Goal: Task Accomplishment & Management: Manage account settings

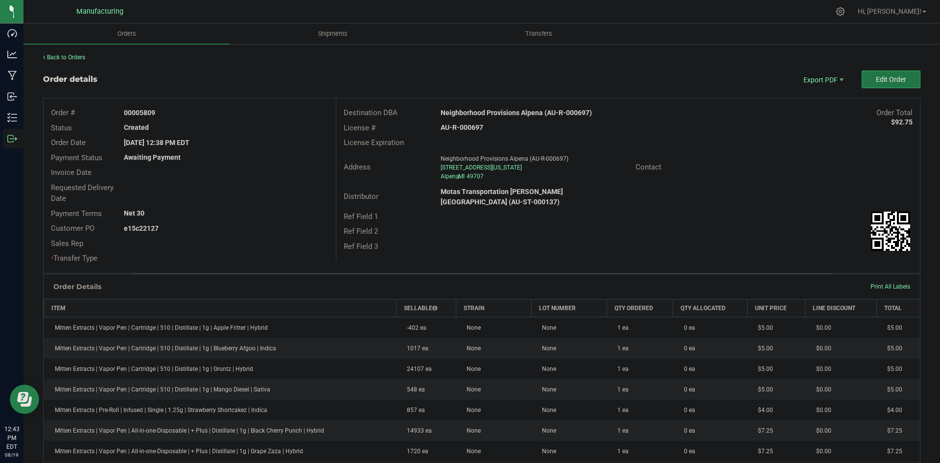
click at [882, 80] on span "Edit Order" at bounding box center [891, 79] width 30 height 8
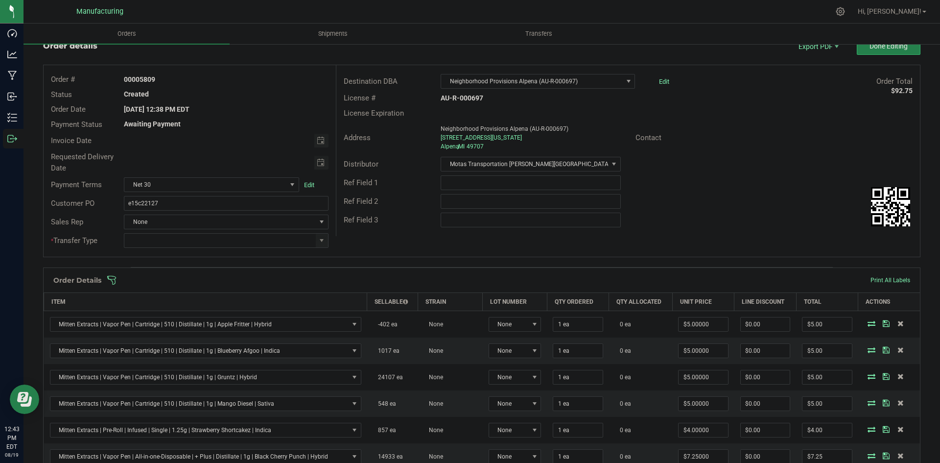
scroll to position [49, 0]
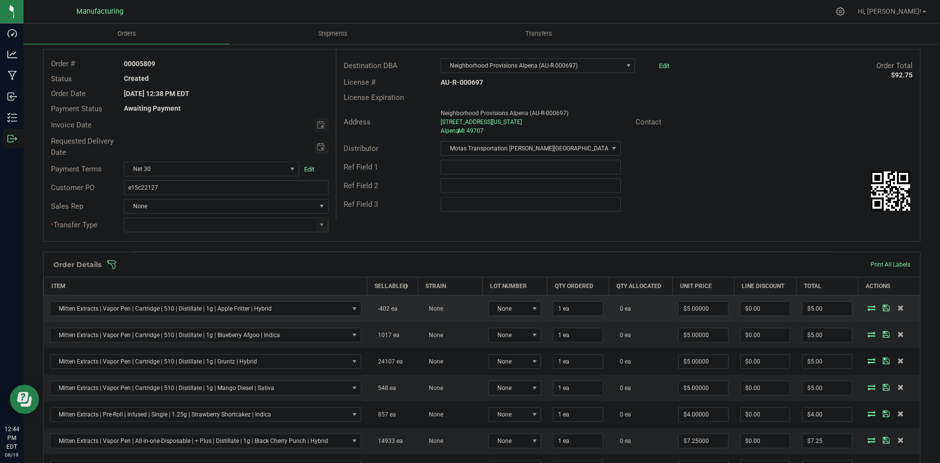
click at [869, 309] on span at bounding box center [871, 308] width 15 height 6
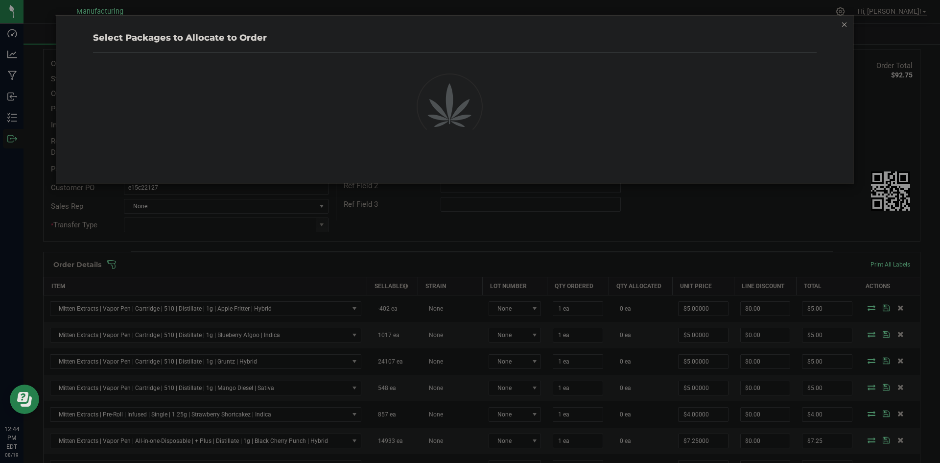
click at [865, 307] on div "Select Packages to Allocate to Order" at bounding box center [473, 231] width 947 height 463
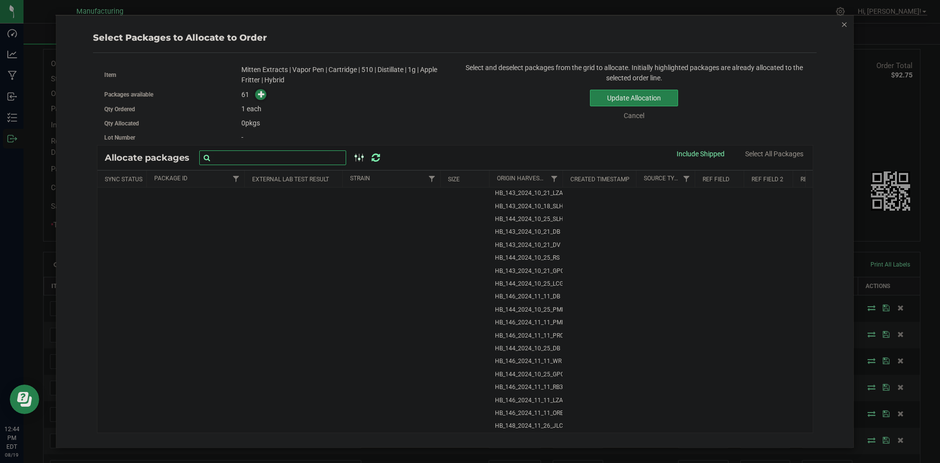
click at [274, 157] on input "text" at bounding box center [272, 157] width 147 height 15
paste input "1A4050300051D61000071943"
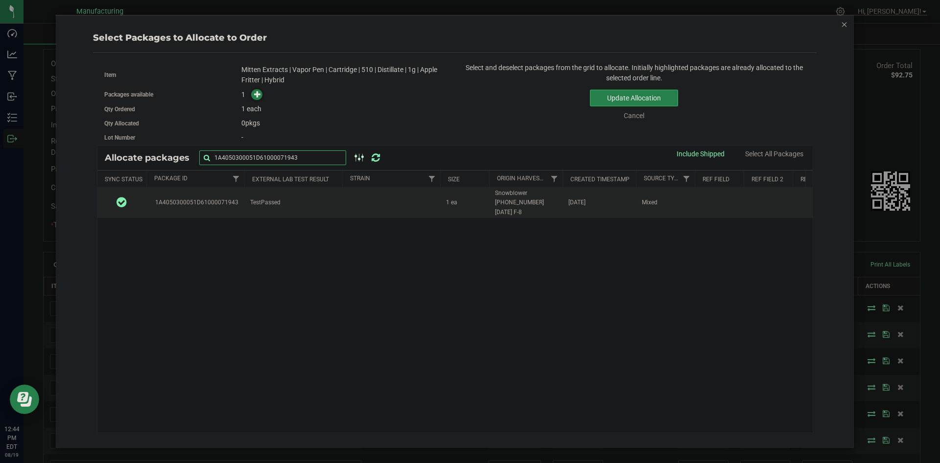
type input "1A4050300051D61000071943"
click at [282, 205] on td "TestPassed" at bounding box center [293, 203] width 98 height 30
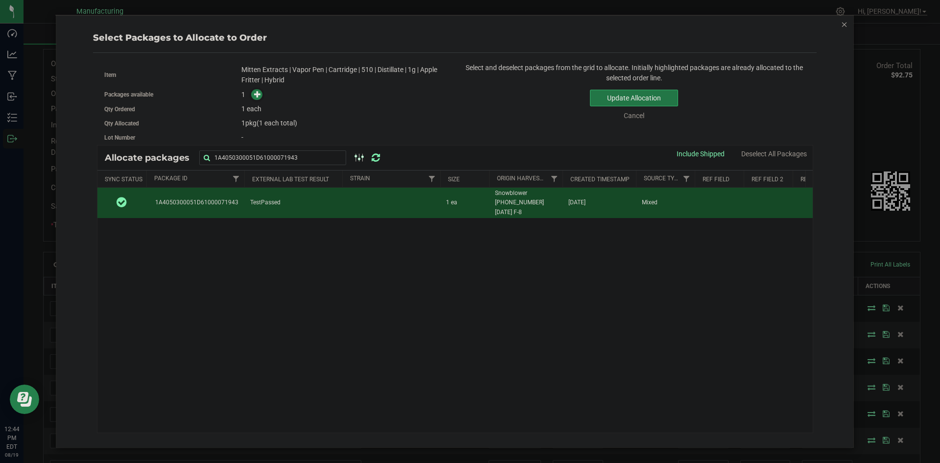
click at [635, 100] on button "Update Allocation" at bounding box center [634, 98] width 88 height 17
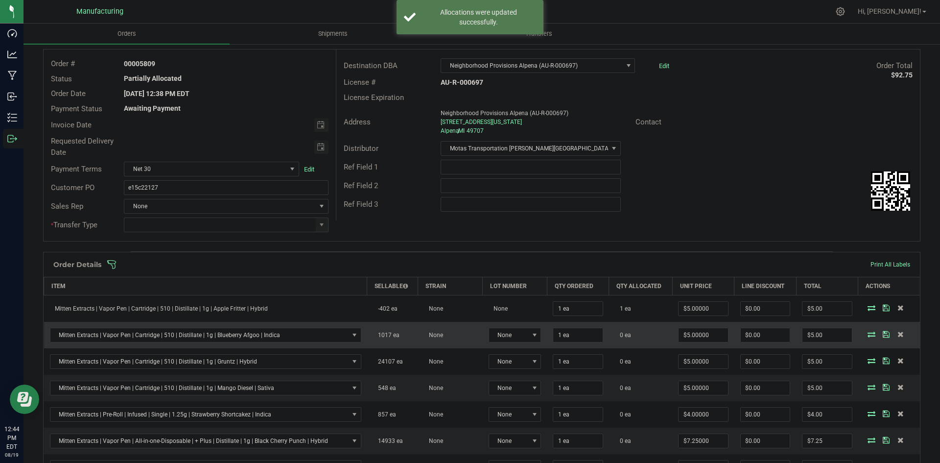
click at [868, 334] on icon at bounding box center [872, 334] width 8 height 6
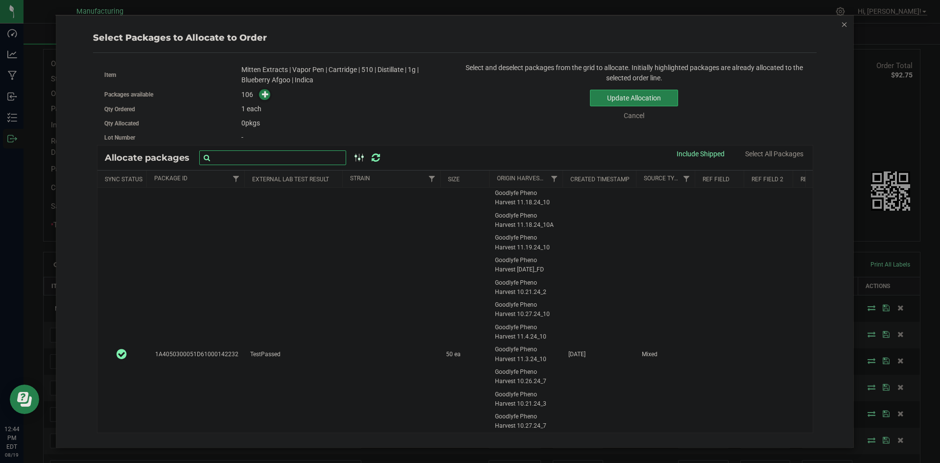
click at [247, 151] on input "text" at bounding box center [272, 157] width 147 height 15
paste input "1A4050300051D61000029956"
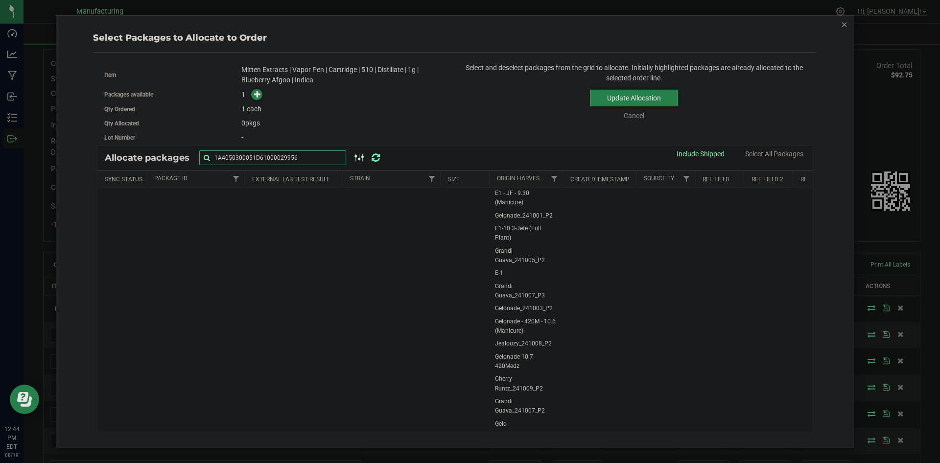
type input "1A4050300051D61000029956"
drag, startPoint x: 375, startPoint y: 159, endPoint x: 384, endPoint y: 160, distance: 9.9
click at [375, 159] on icon at bounding box center [376, 158] width 8 height 10
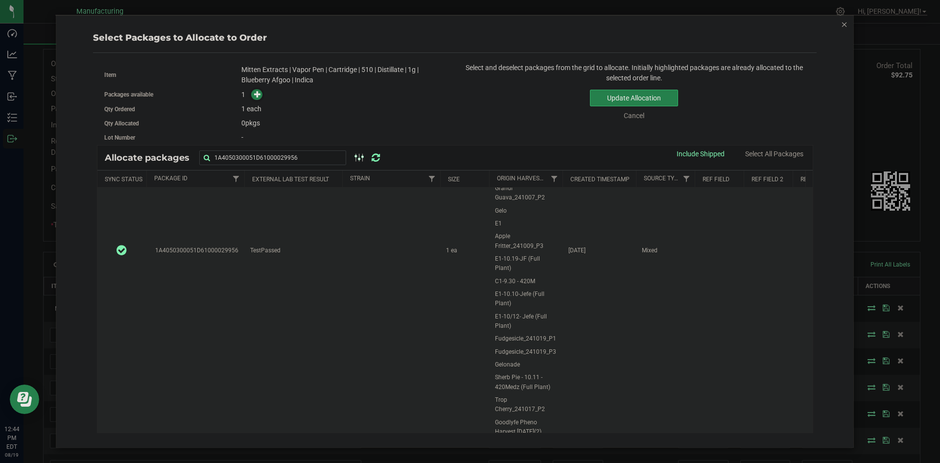
scroll to position [196, 0]
click at [481, 268] on td "1 ea" at bounding box center [464, 268] width 49 height 552
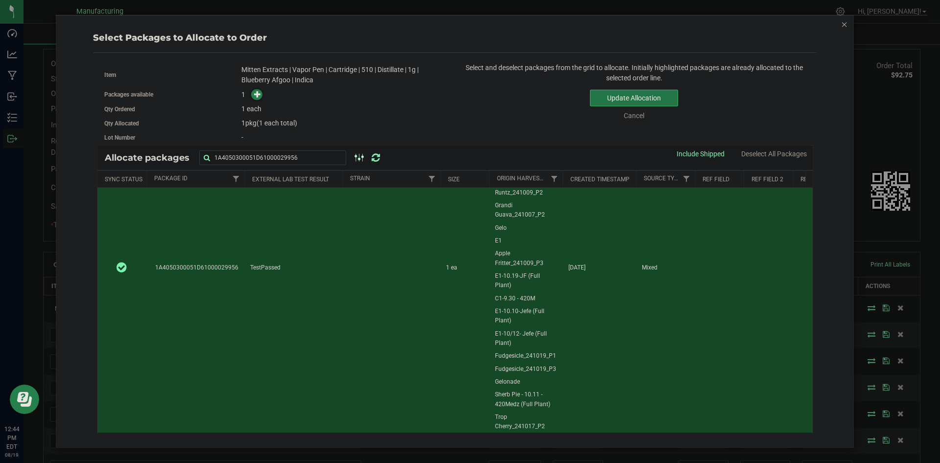
click at [607, 99] on button "Update Allocation" at bounding box center [634, 98] width 88 height 17
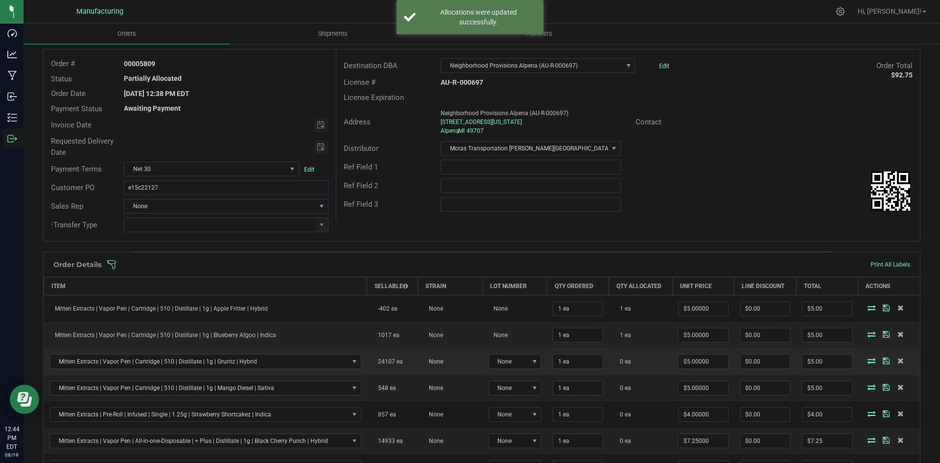
click at [868, 363] on icon at bounding box center [872, 360] width 8 height 6
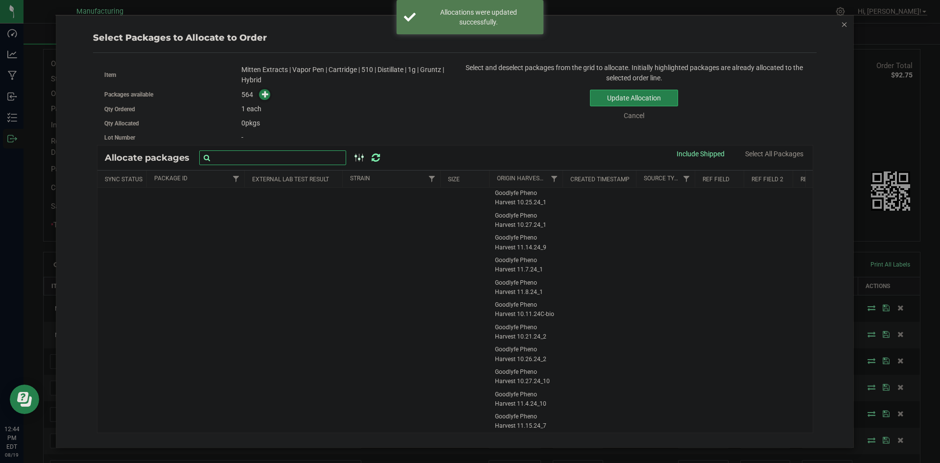
click at [245, 156] on input "text" at bounding box center [272, 157] width 147 height 15
click at [244, 156] on input "text" at bounding box center [272, 157] width 147 height 15
paste input "1A4050300051D61000072107"
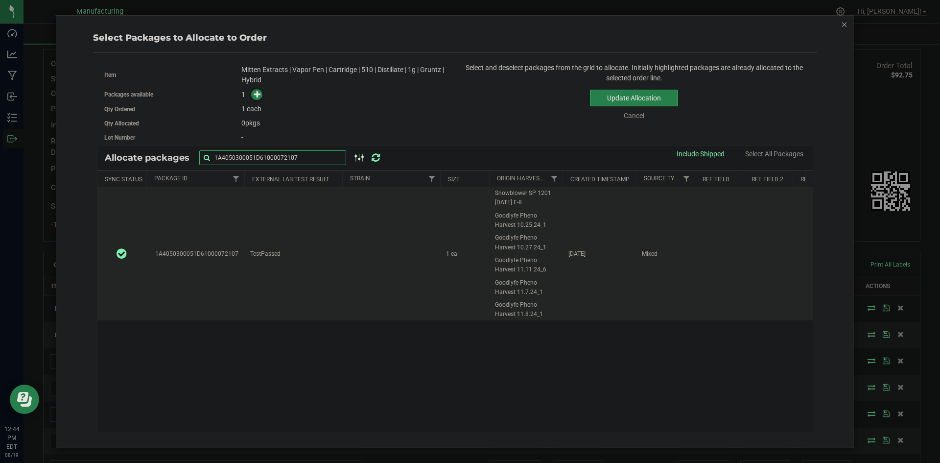
type input "1A4050300051D61000072107"
click at [609, 246] on td "Mar 25, 2025" at bounding box center [599, 254] width 73 height 132
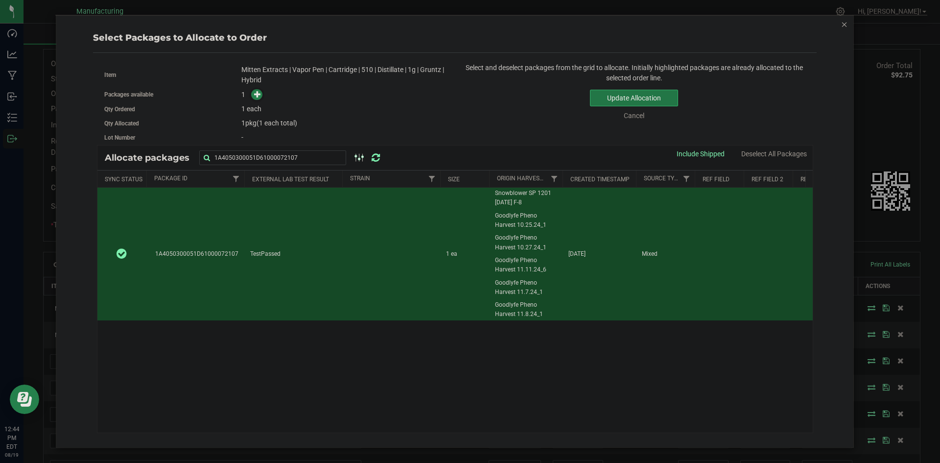
click at [636, 96] on button "Update Allocation" at bounding box center [634, 98] width 88 height 17
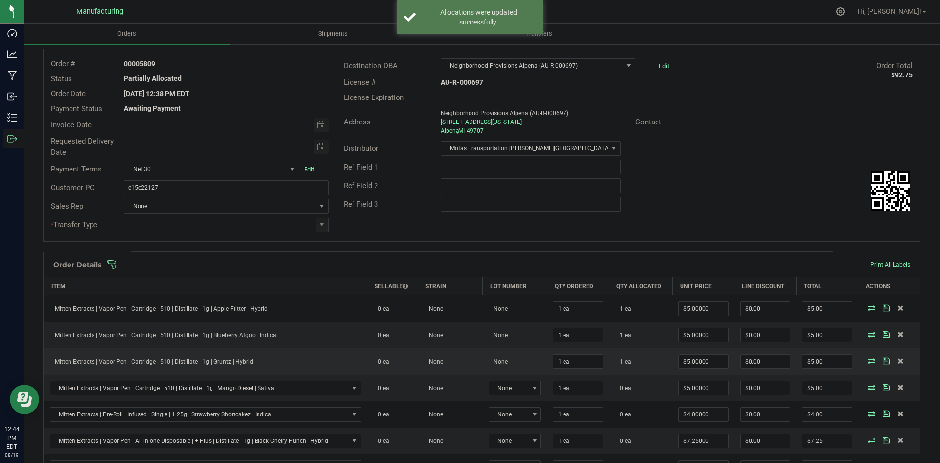
scroll to position [98, 0]
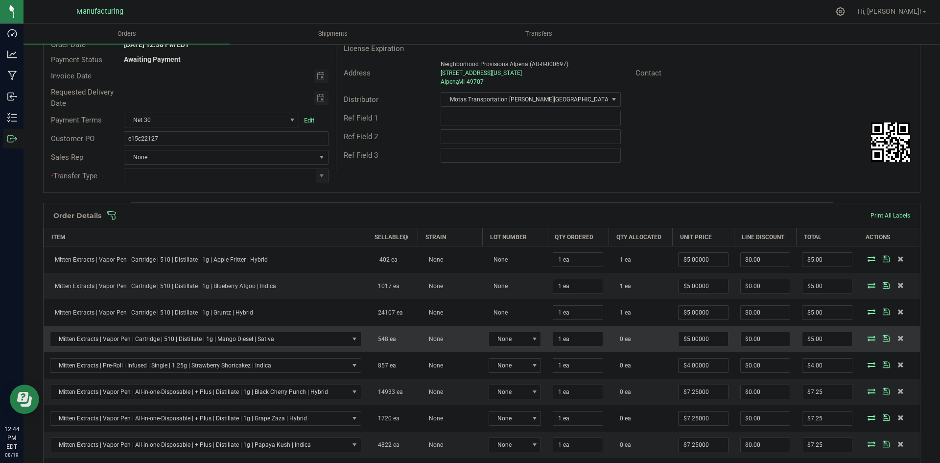
click at [868, 338] on icon at bounding box center [872, 338] width 8 height 6
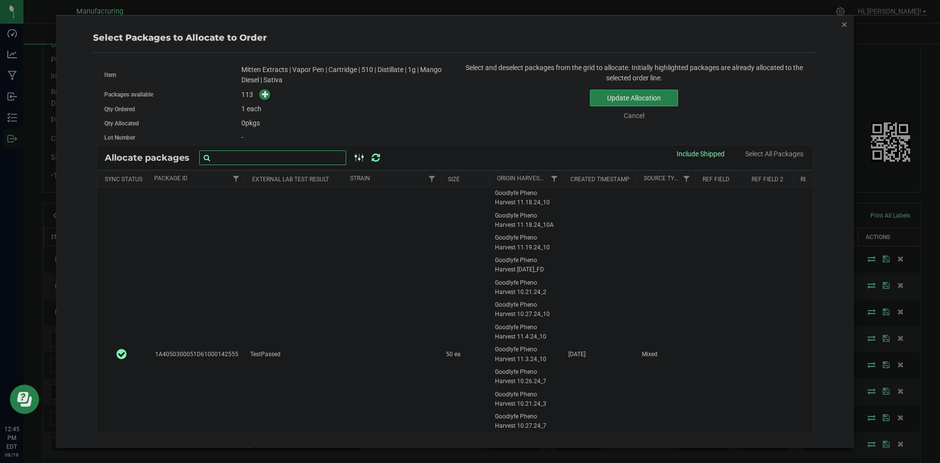
click at [273, 157] on input "text" at bounding box center [272, 157] width 147 height 15
paste input "1A4050300051D61000029688"
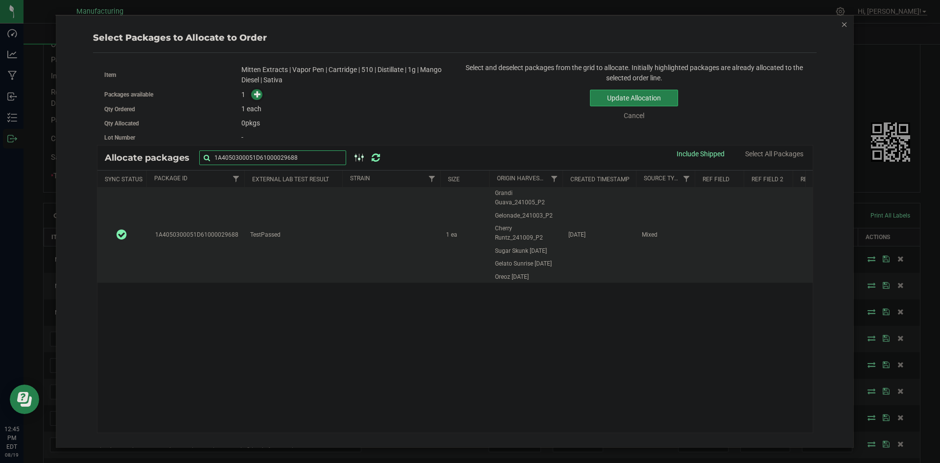
type input "1A4050300051D61000029688"
click at [437, 243] on td at bounding box center [391, 235] width 98 height 95
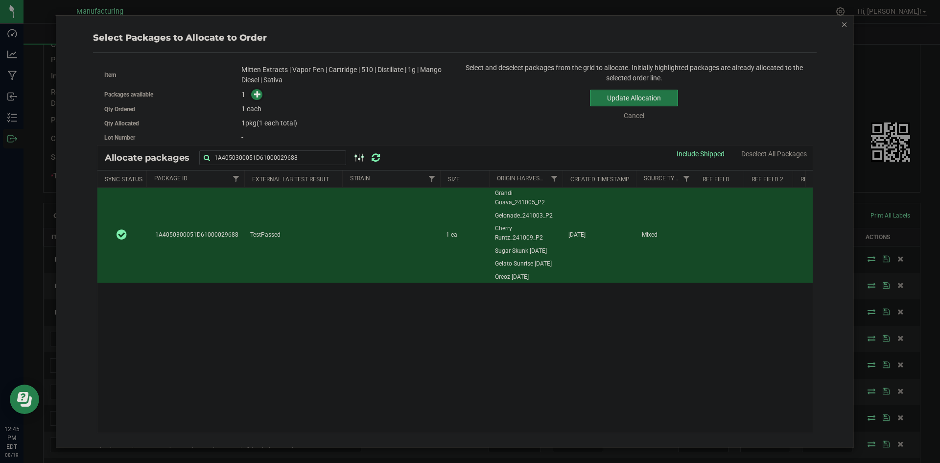
click at [627, 98] on button "Update Allocation" at bounding box center [634, 98] width 88 height 17
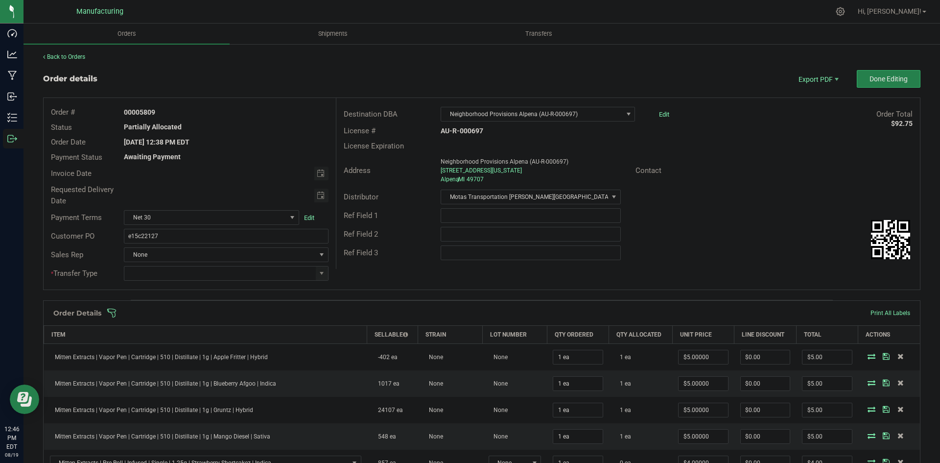
scroll to position [0, 0]
click at [875, 78] on span "Done Editing" at bounding box center [889, 79] width 38 height 8
click at [872, 84] on button "Done Editing" at bounding box center [889, 80] width 64 height 18
click at [321, 273] on span at bounding box center [322, 274] width 8 height 8
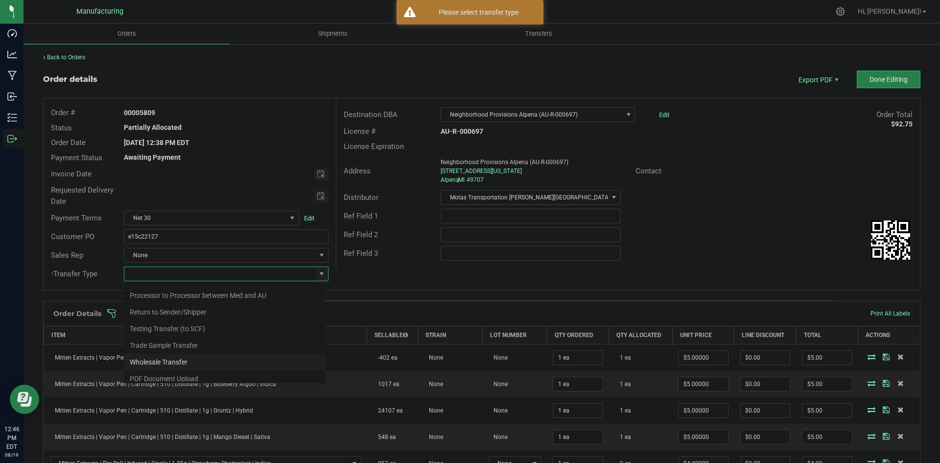
scroll to position [69, 0]
click at [158, 352] on li "Wholesale Transfer" at bounding box center [225, 356] width 202 height 17
type input "Wholesale Transfer"
click at [398, 270] on div "Order # 00005809 Status Partially Allocated Order Date Aug 19, 2025 12:38 PM ED…" at bounding box center [482, 193] width 876 height 191
click at [860, 76] on button "Done Editing" at bounding box center [889, 80] width 64 height 18
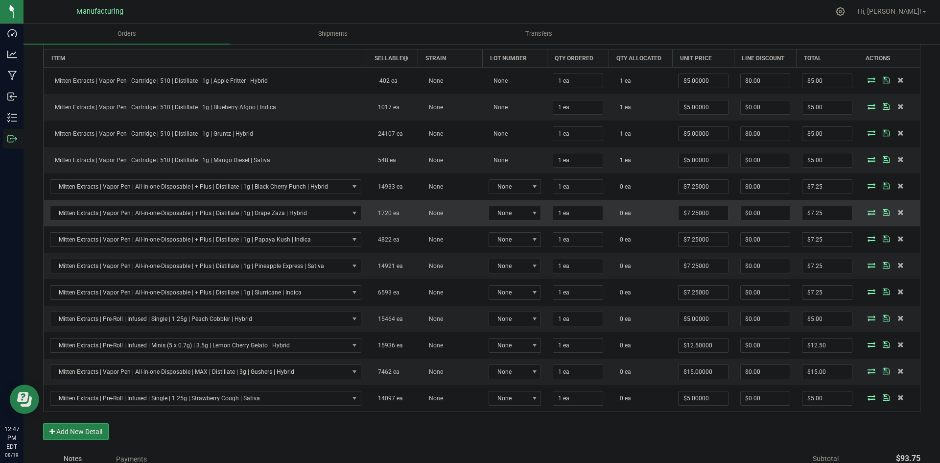
scroll to position [277, 0]
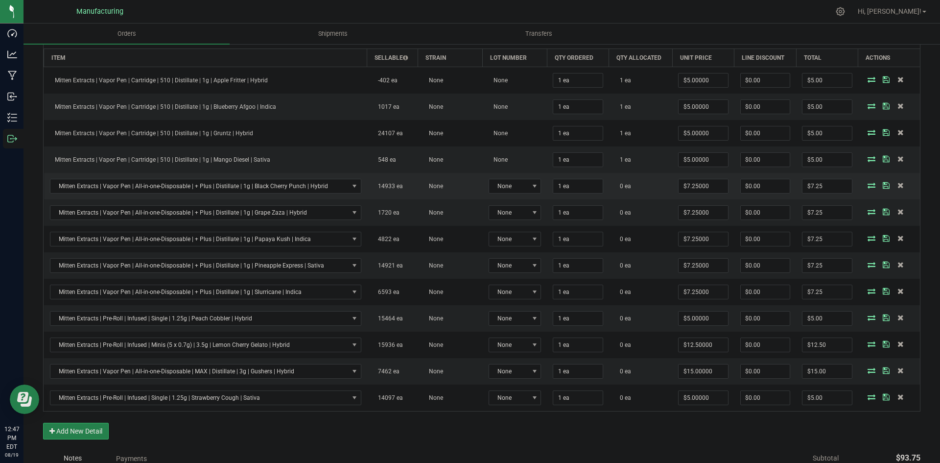
click at [868, 187] on icon at bounding box center [872, 185] width 8 height 6
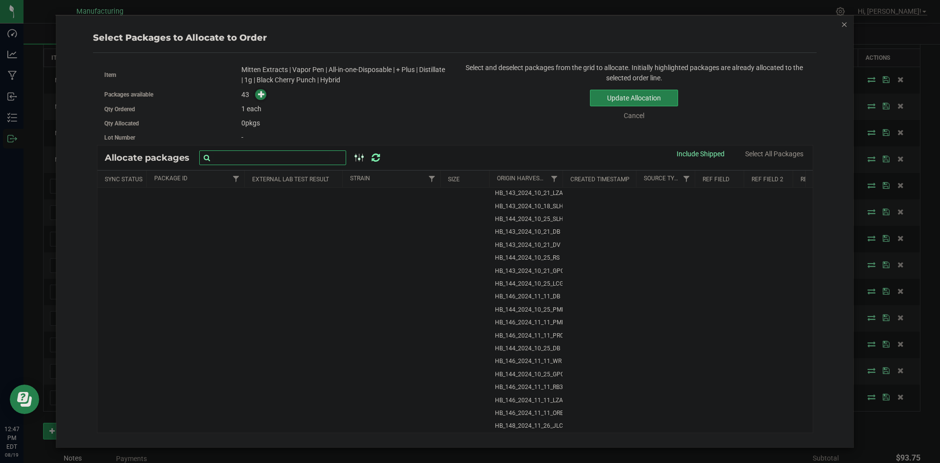
click at [237, 160] on input "text" at bounding box center [272, 157] width 147 height 15
paste input "1A4050300051D61000073984"
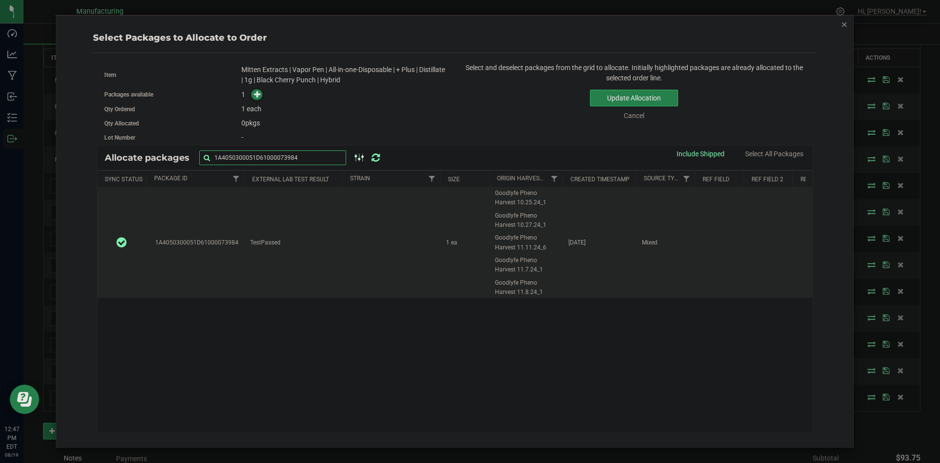
type input "1A4050300051D61000073984"
click at [515, 240] on span "Goodlyfe Pheno Harvest 11.11.24_6" at bounding box center [526, 242] width 62 height 19
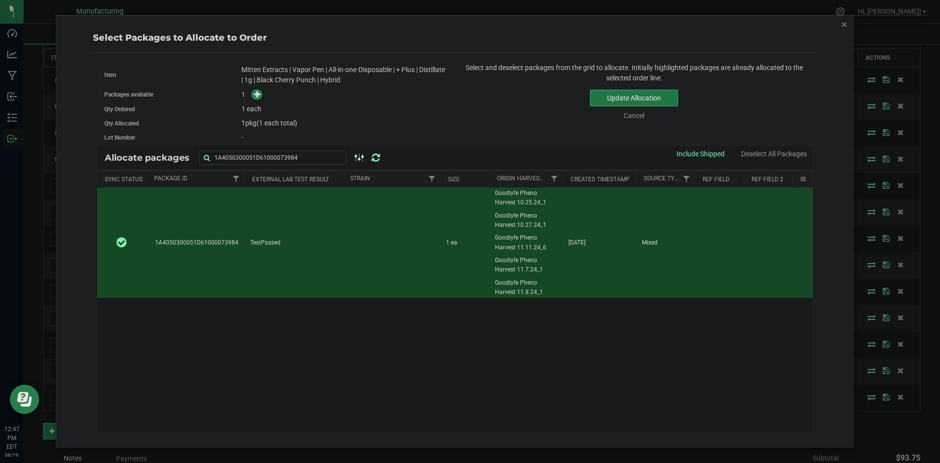
click at [628, 93] on button "Update Allocation" at bounding box center [634, 98] width 88 height 17
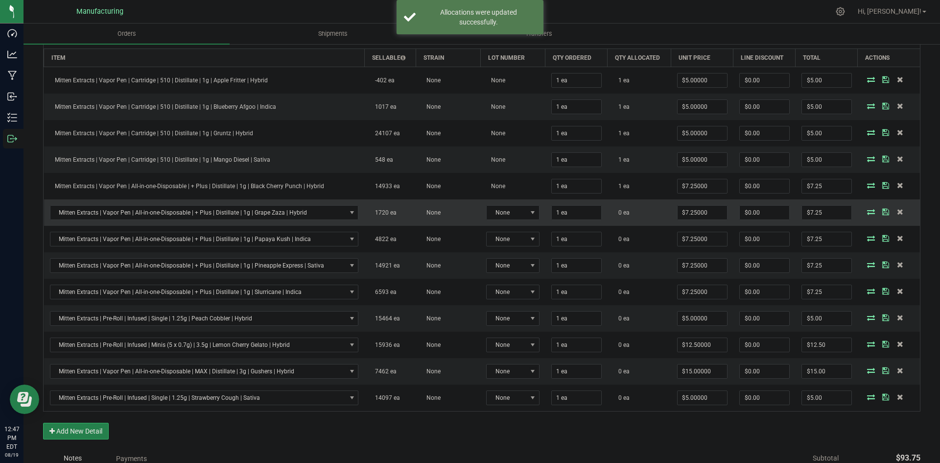
click at [867, 211] on icon at bounding box center [871, 212] width 8 height 6
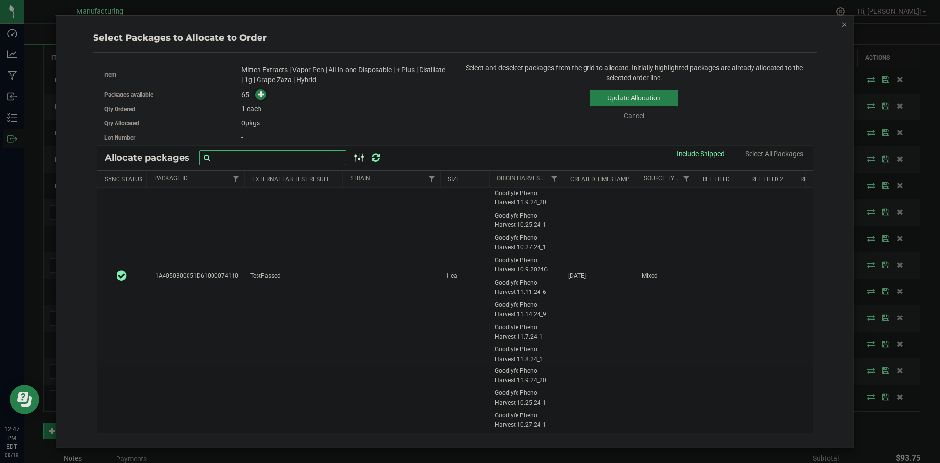
click at [296, 161] on input "text" at bounding box center [272, 157] width 147 height 15
paste input "1A4050300051D61000073888"
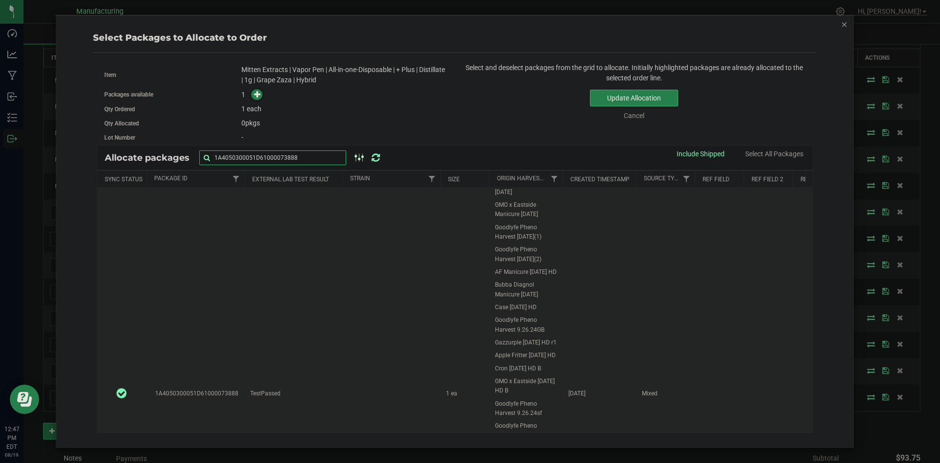
scroll to position [196, 0]
type input "1A4050300051D61000073888"
click at [542, 245] on span "Gazzurple [DATE] HD r1" at bounding box center [526, 240] width 62 height 9
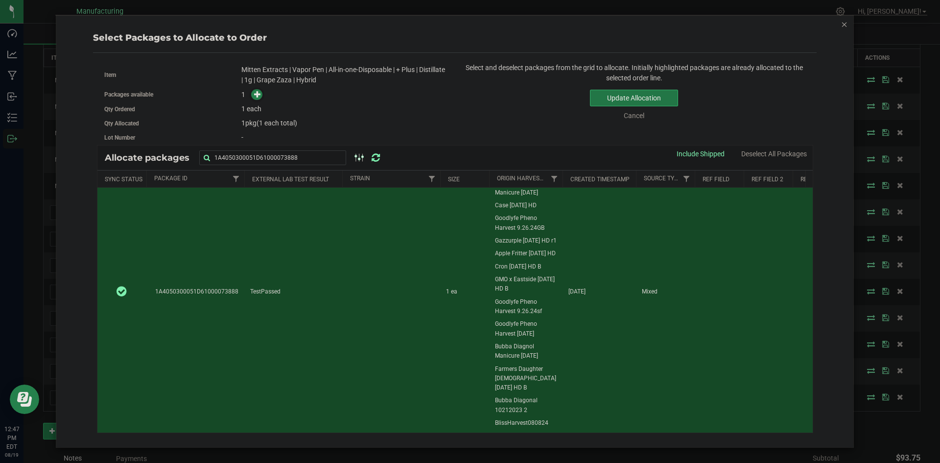
click at [606, 97] on button "Update Allocation" at bounding box center [634, 98] width 88 height 17
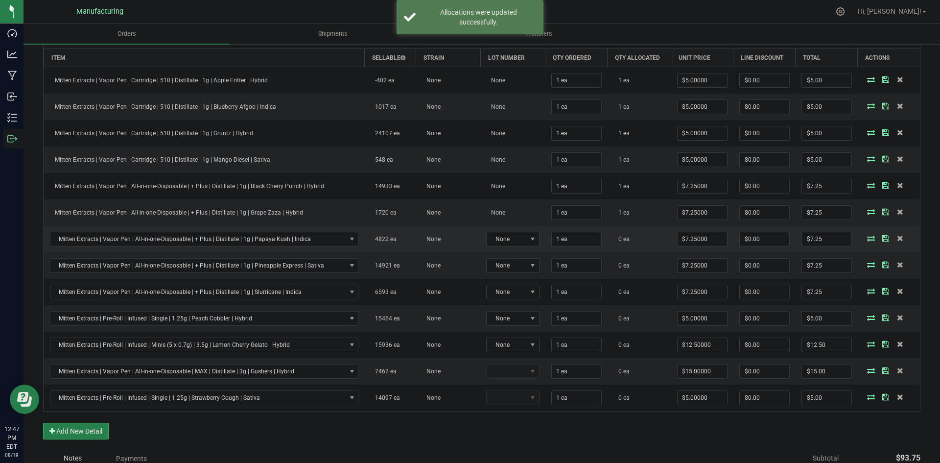
click at [867, 240] on icon at bounding box center [871, 238] width 8 height 6
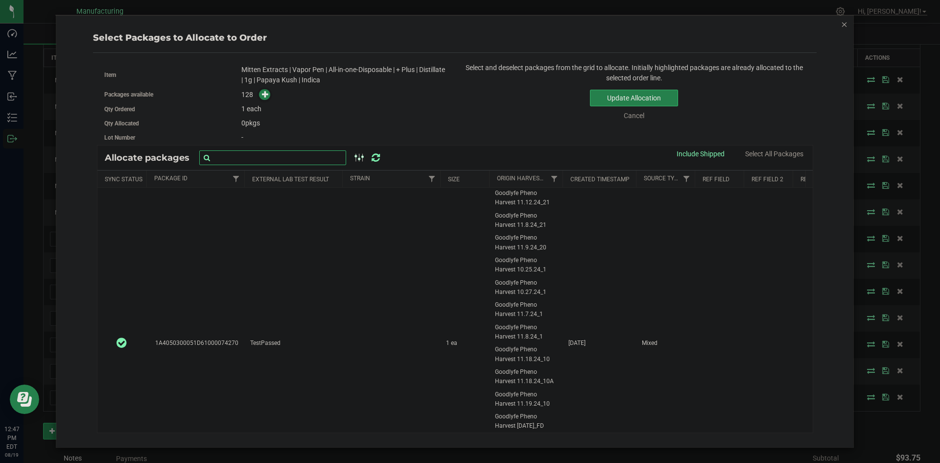
click at [249, 156] on input "text" at bounding box center [272, 157] width 147 height 15
paste input "1A4050300051D61000073670"
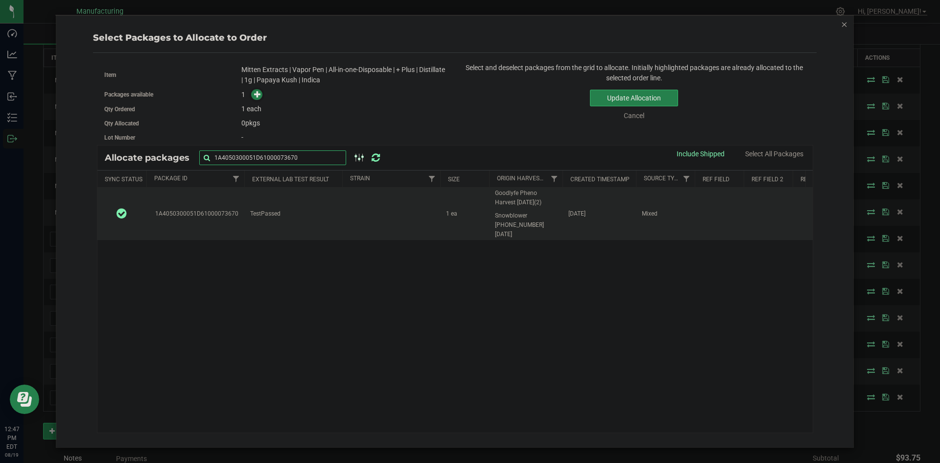
type input "1A4050300051D61000073670"
click at [517, 225] on span "Snowblower 1199 11-12-24" at bounding box center [526, 225] width 62 height 28
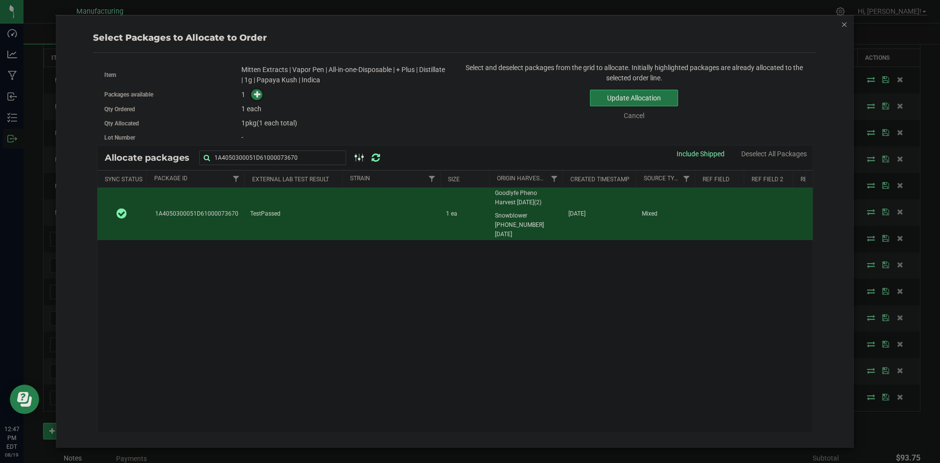
click at [647, 95] on button "Update Allocation" at bounding box center [634, 98] width 88 height 17
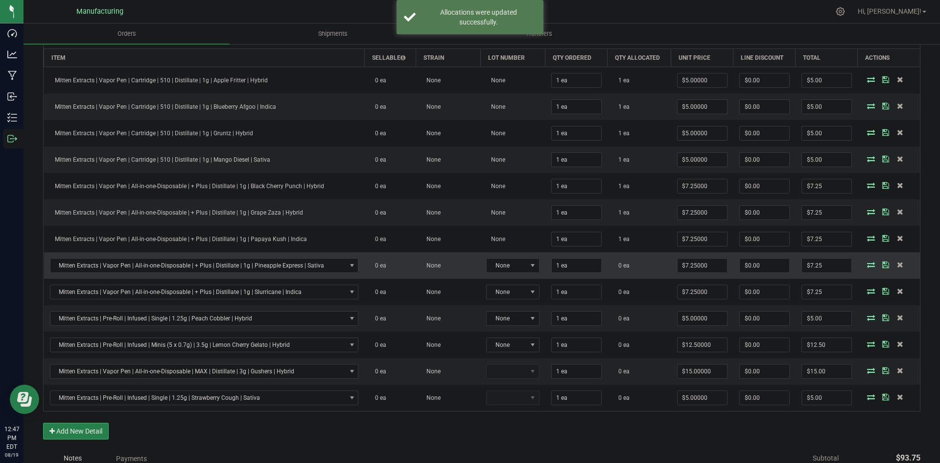
click at [867, 265] on icon at bounding box center [871, 264] width 8 height 6
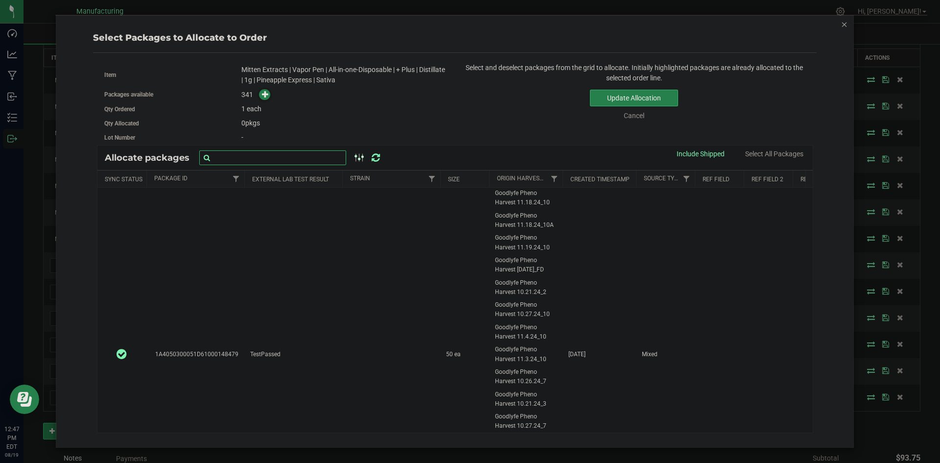
click at [254, 158] on input "text" at bounding box center [272, 157] width 147 height 15
paste input "1A4050300051D61000032024"
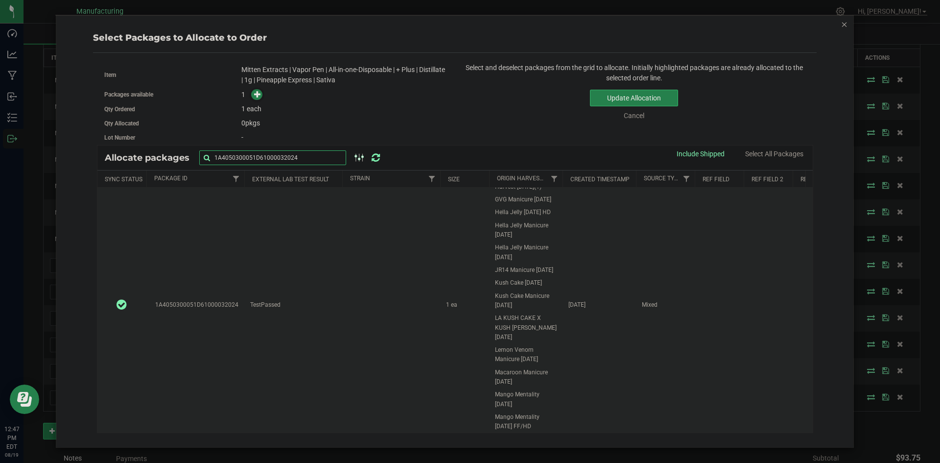
type input "1A4050300051D61000032024"
click at [551, 239] on span "Hella Jelly Manicure 10.12.23" at bounding box center [526, 230] width 62 height 19
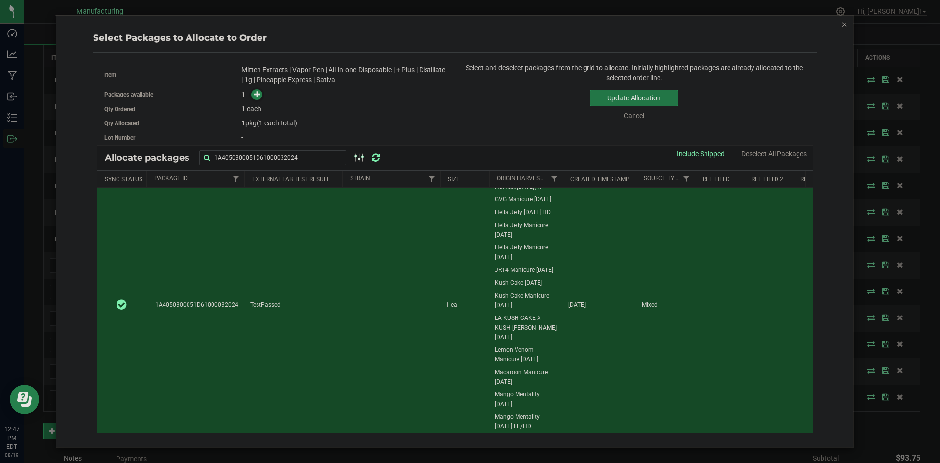
click at [629, 95] on button "Update Allocation" at bounding box center [634, 98] width 88 height 17
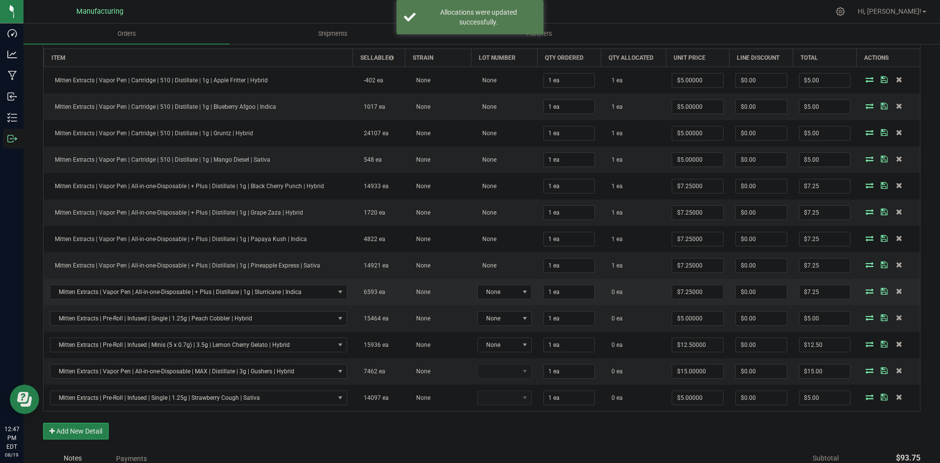
click at [866, 292] on icon at bounding box center [870, 291] width 8 height 6
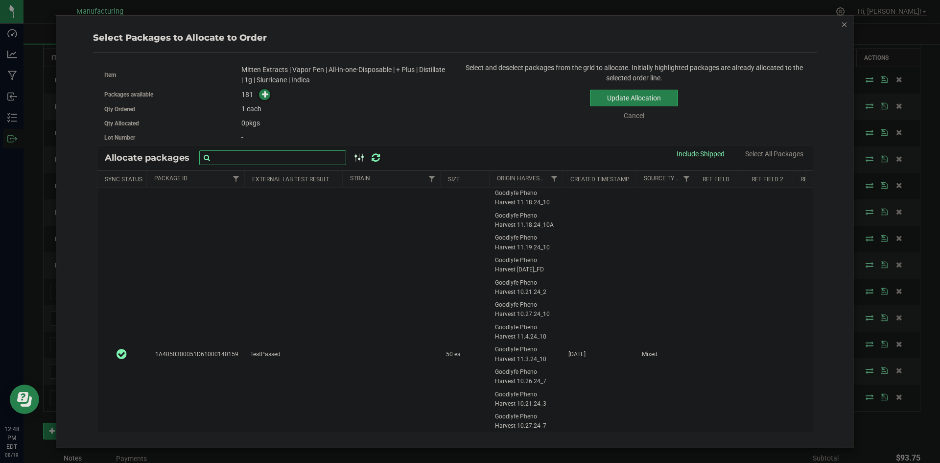
click at [260, 157] on input "text" at bounding box center [272, 157] width 147 height 15
paste input "1A4050300051D61000073691"
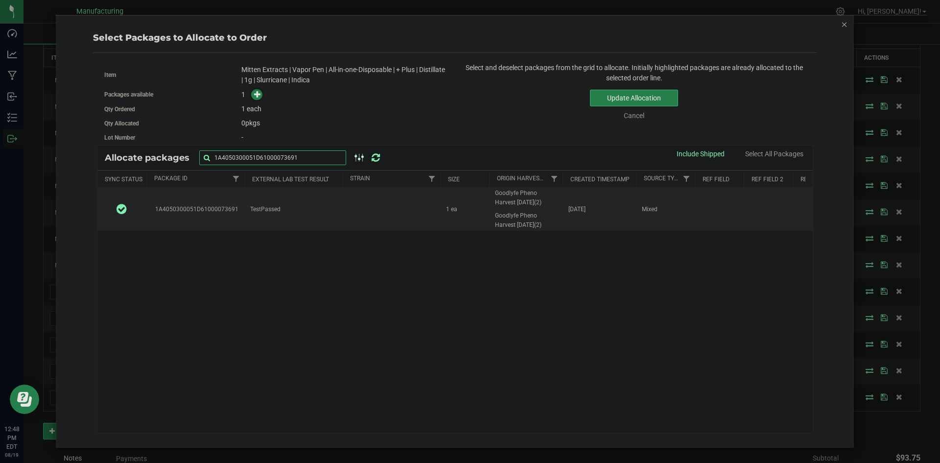
type input "1A4050300051D61000073691"
click at [508, 214] on span "Goodlyfe Pheno Harvest 10.1.2024(2)" at bounding box center [526, 220] width 62 height 19
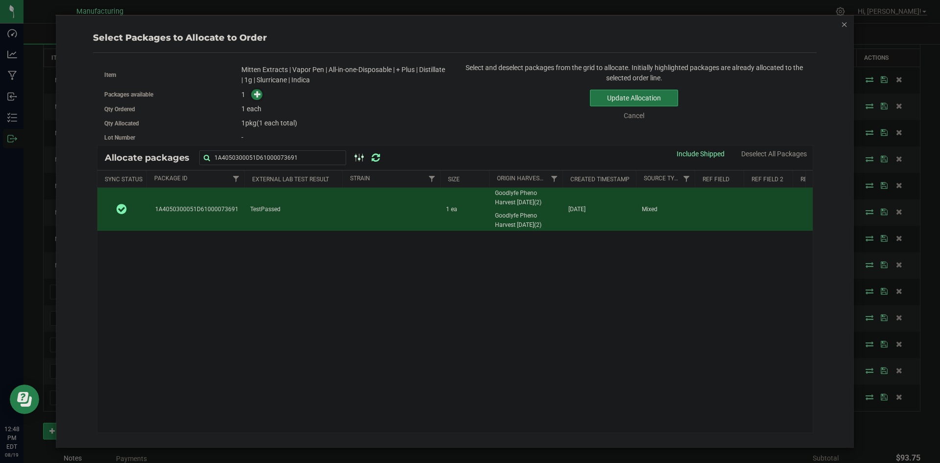
click at [609, 100] on button "Update Allocation" at bounding box center [634, 98] width 88 height 17
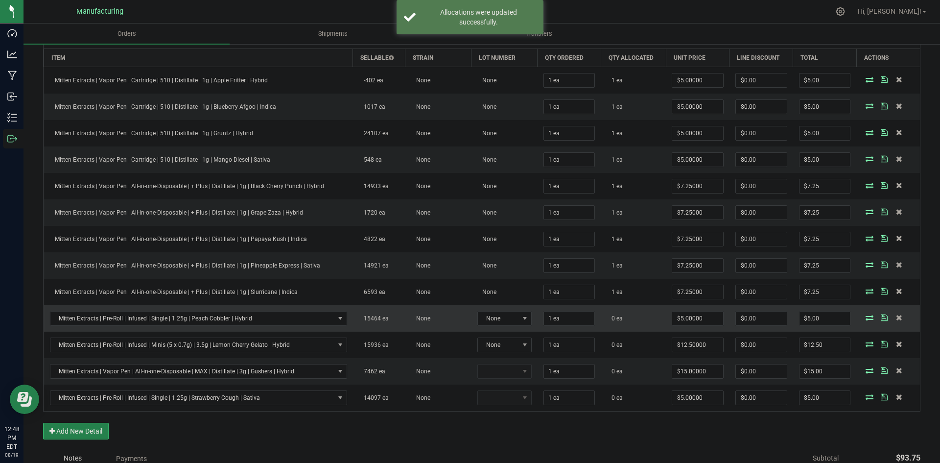
click at [866, 316] on icon at bounding box center [870, 317] width 8 height 6
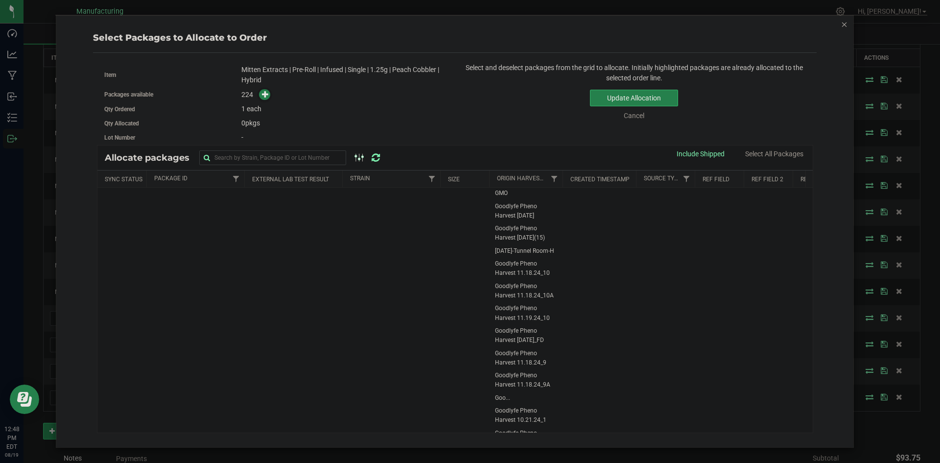
click at [322, 148] on div "Allocate packages" at bounding box center [455, 157] width 716 height 24
click at [319, 150] on input "text" at bounding box center [272, 157] width 147 height 15
paste input "1A4050300051D61000104906"
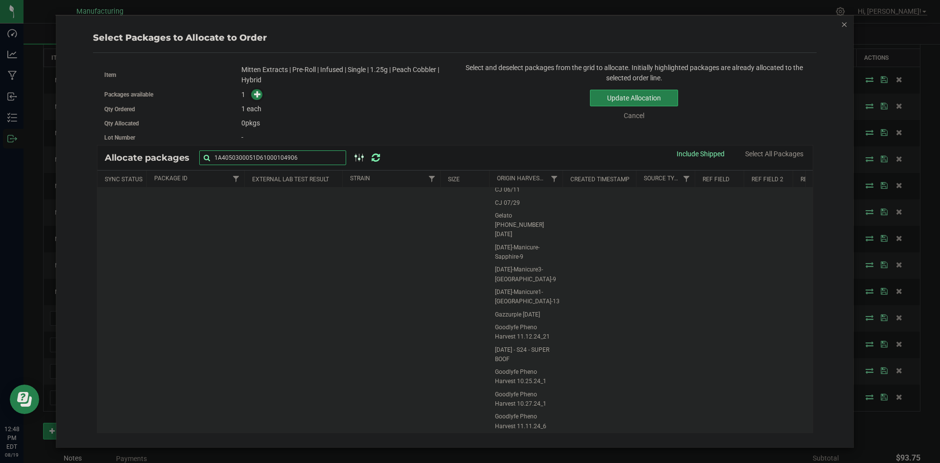
scroll to position [147, 0]
type input "1A4050300051D61000104906"
click at [539, 311] on span "Goodlyfe Pheno Harvest 10.27.24_1" at bounding box center [526, 320] width 62 height 19
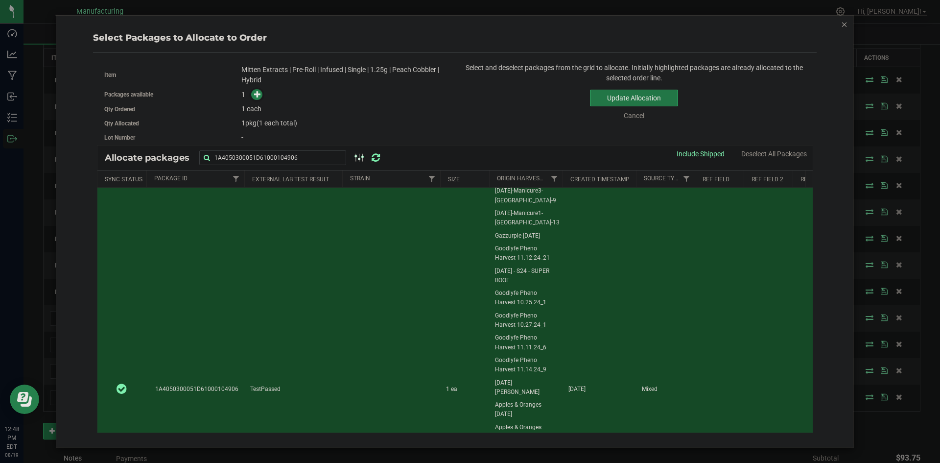
click at [628, 100] on button "Update Allocation" at bounding box center [634, 98] width 88 height 17
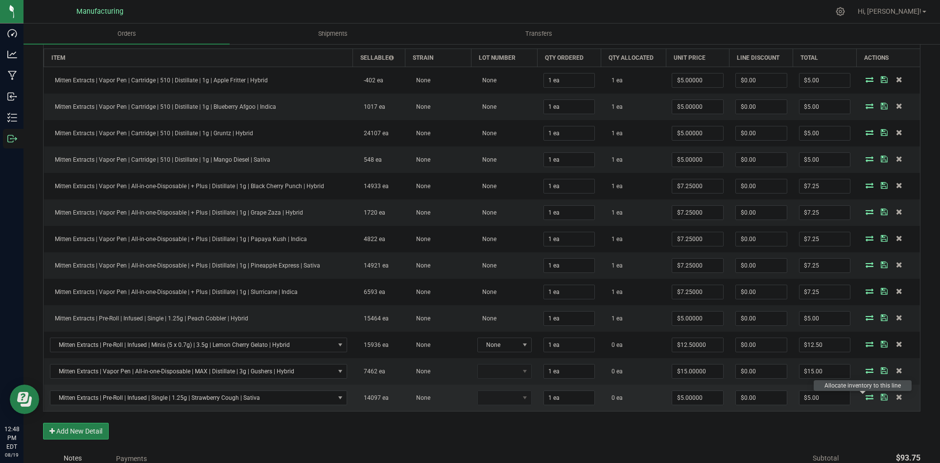
click at [866, 394] on icon at bounding box center [870, 397] width 8 height 6
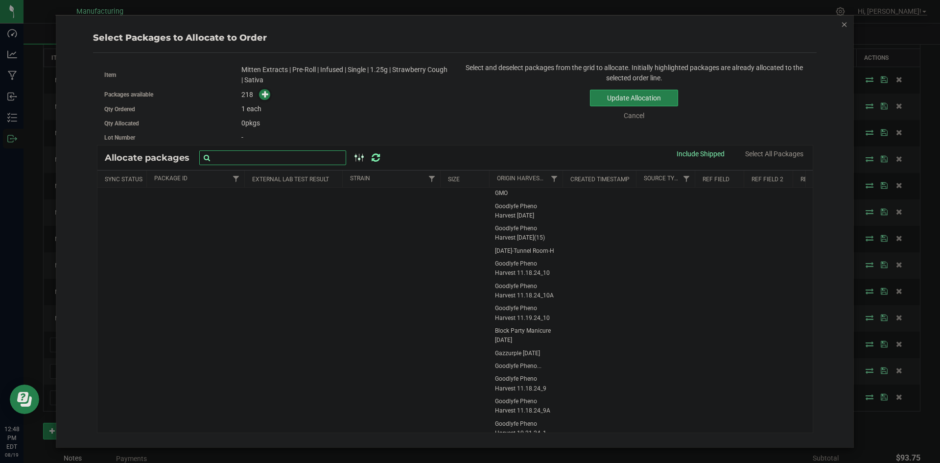
click at [271, 155] on input "text" at bounding box center [272, 157] width 147 height 15
paste input "1A4050300051D61000104885"
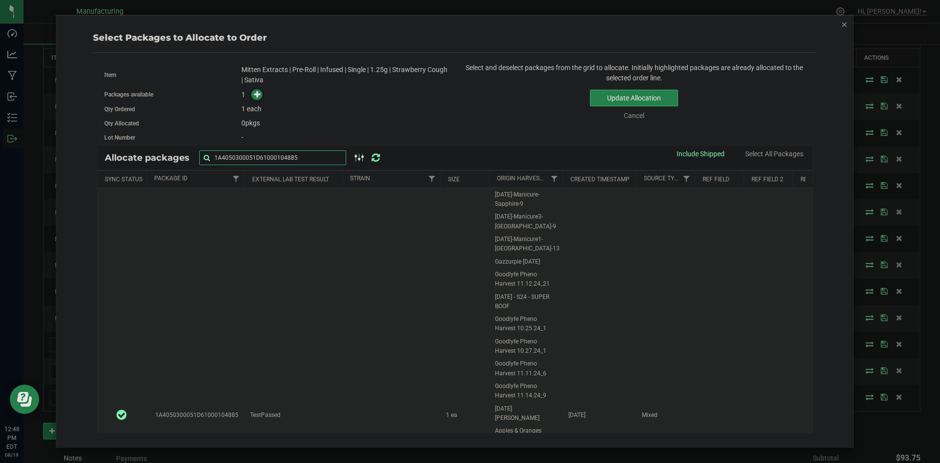
scroll to position [245, 0]
type input "1A4050300051D61000104885"
click at [508, 258] on span "Goodlyfe Pheno Harvest 11.14.24_9" at bounding box center [526, 267] width 62 height 19
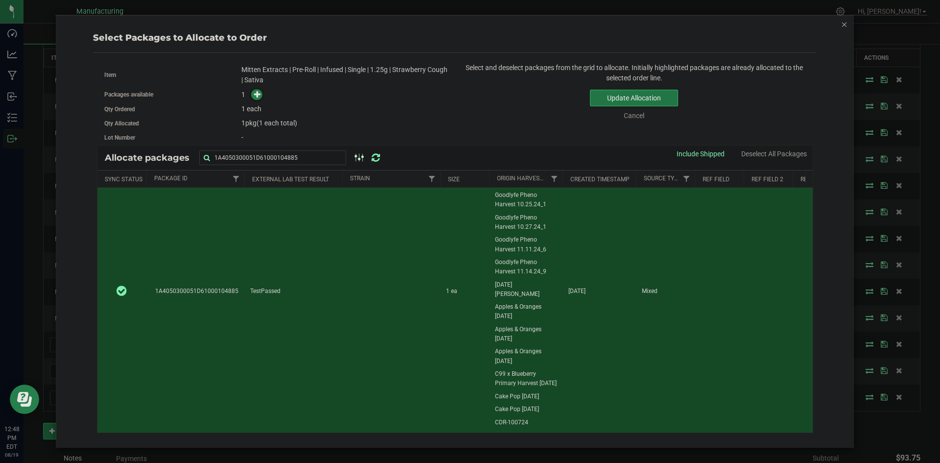
click at [619, 100] on button "Update Allocation" at bounding box center [634, 98] width 88 height 17
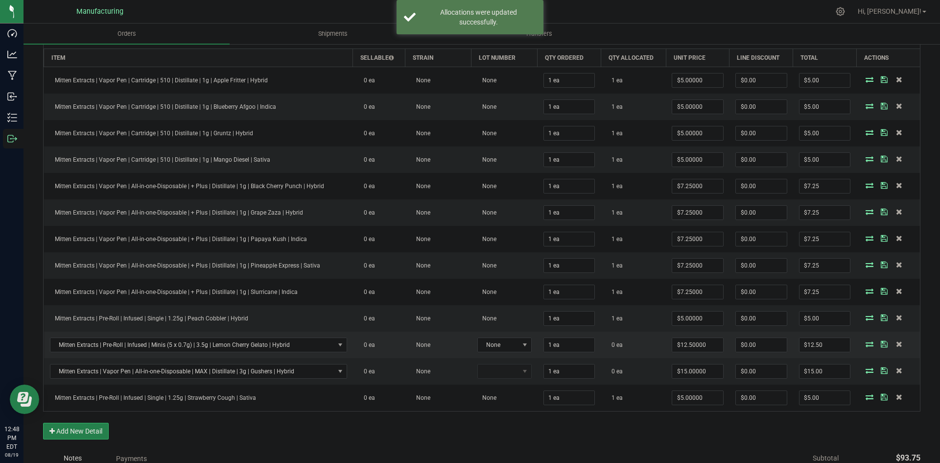
click at [866, 345] on icon at bounding box center [870, 344] width 8 height 6
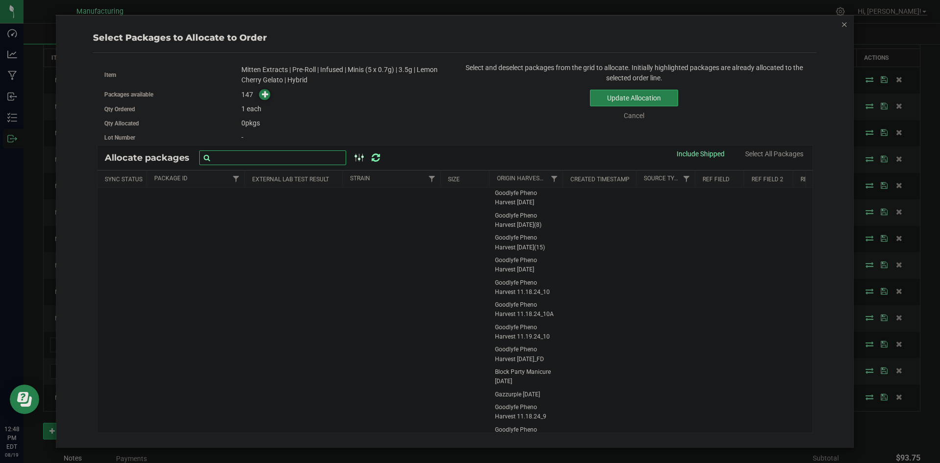
click at [308, 161] on input "text" at bounding box center [272, 157] width 147 height 15
paste input "1A4050300051D61000089640"
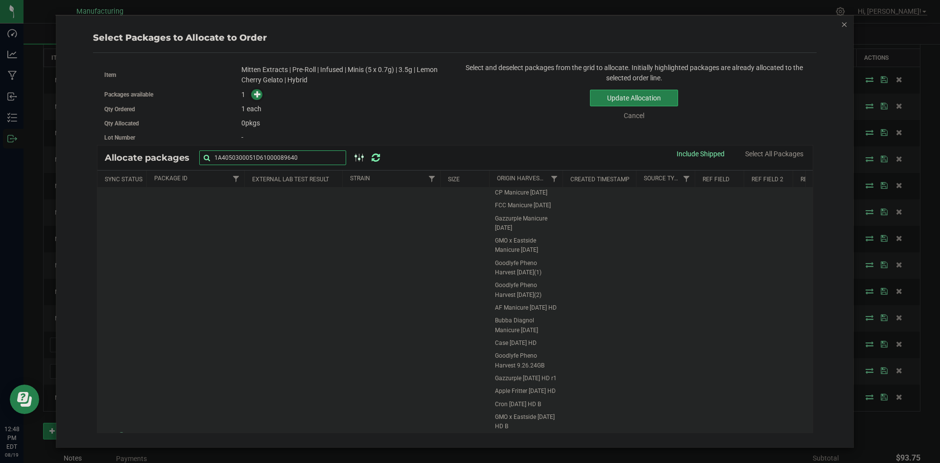
scroll to position [147, 0]
type input "1A4050300051D61000089640"
click at [528, 246] on span "Bubba Diagnol Manicure 9.25.23" at bounding box center [526, 236] width 62 height 19
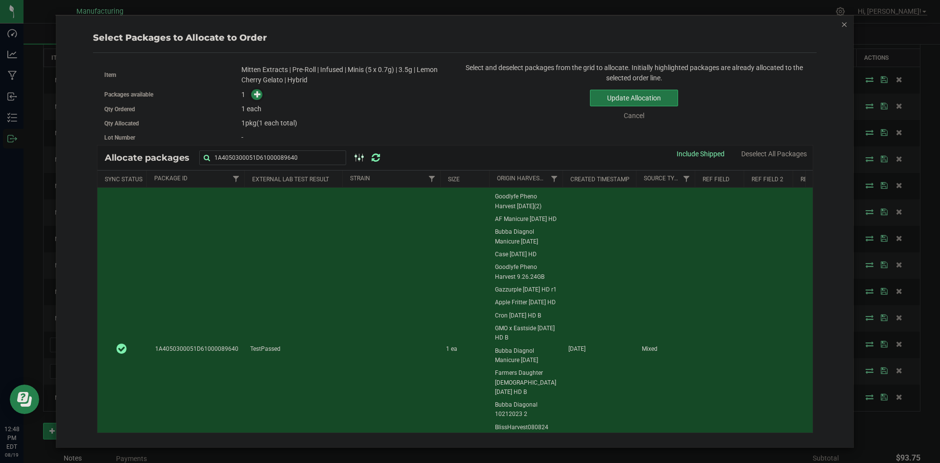
click at [638, 92] on button "Update Allocation" at bounding box center [634, 98] width 88 height 17
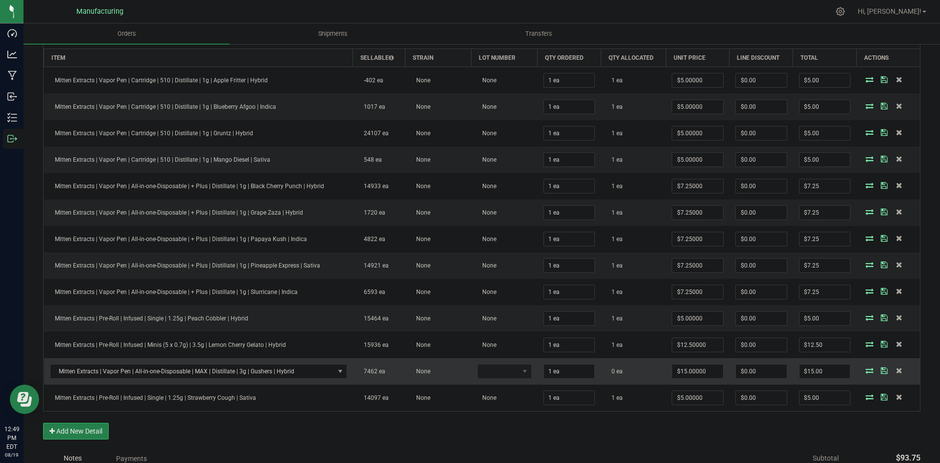
click at [866, 370] on icon at bounding box center [870, 370] width 8 height 6
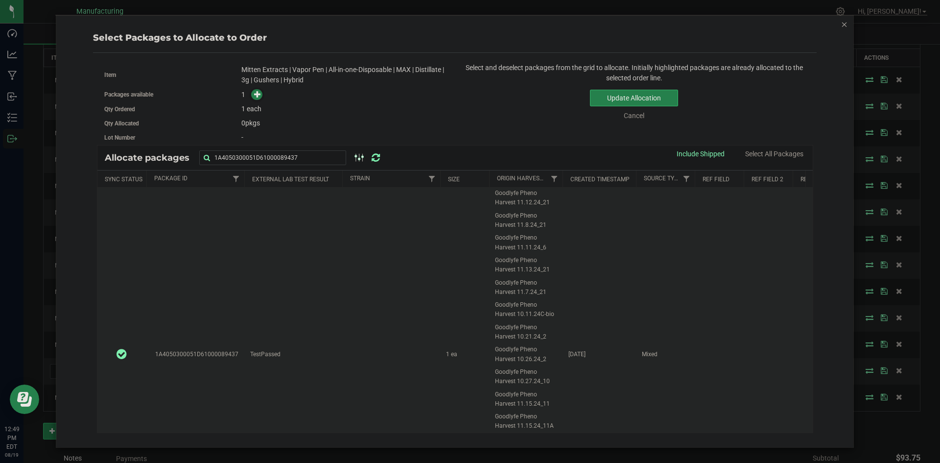
type input "1A4050300051D61000089437"
click at [501, 278] on span "Goodlyfe Pheno Harvest 11.7.24_21" at bounding box center [526, 287] width 62 height 19
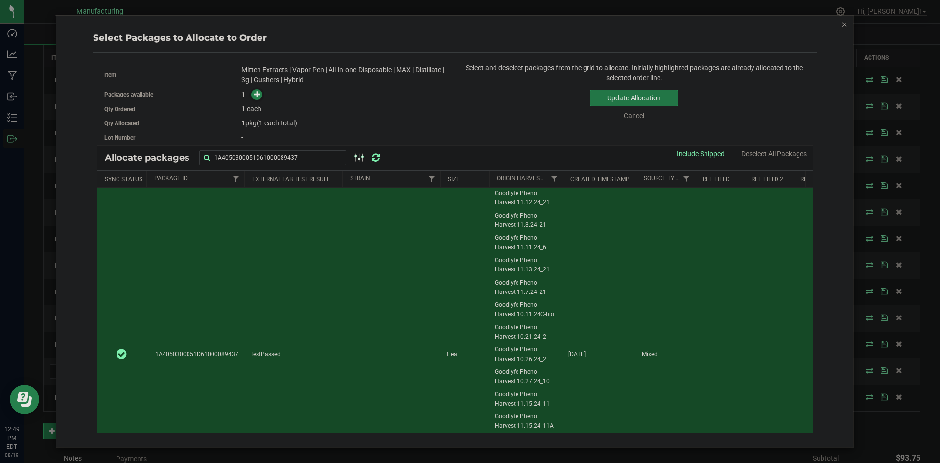
click at [627, 94] on button "Update Allocation" at bounding box center [634, 98] width 88 height 17
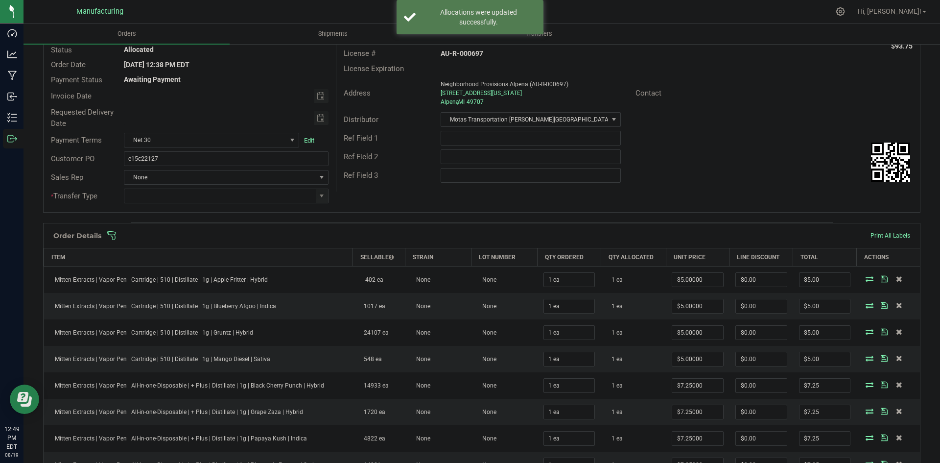
scroll to position [0, 0]
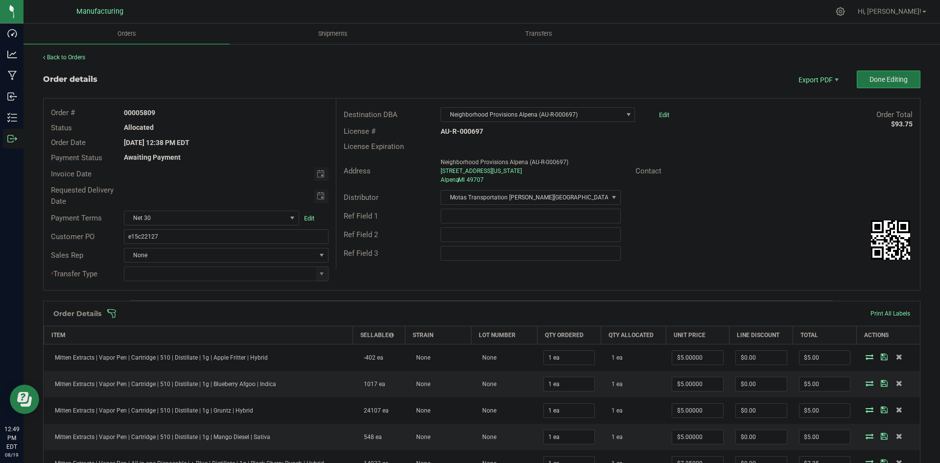
click at [869, 85] on button "Done Editing" at bounding box center [889, 80] width 64 height 18
click at [321, 276] on span at bounding box center [322, 274] width 8 height 8
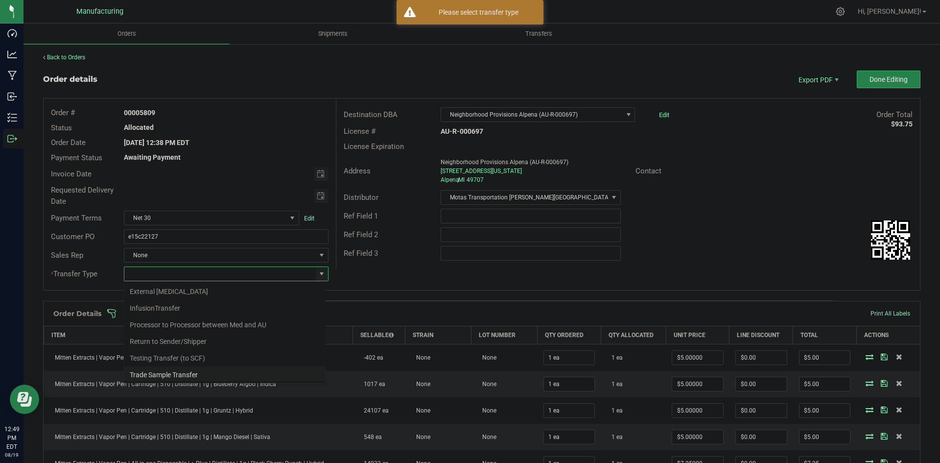
scroll to position [69, 0]
click at [161, 353] on li "Wholesale Transfer" at bounding box center [225, 356] width 202 height 17
type input "Wholesale Transfer"
click at [396, 270] on div "Order # 00005809 Status Allocated Order Date Aug 19, 2025 12:38 PM EDT Payment …" at bounding box center [482, 193] width 876 height 191
click at [914, 77] on div "Back to Orders Order details Export PDF Done Editing Order # 00005809 Status Al…" at bounding box center [482, 465] width 917 height 844
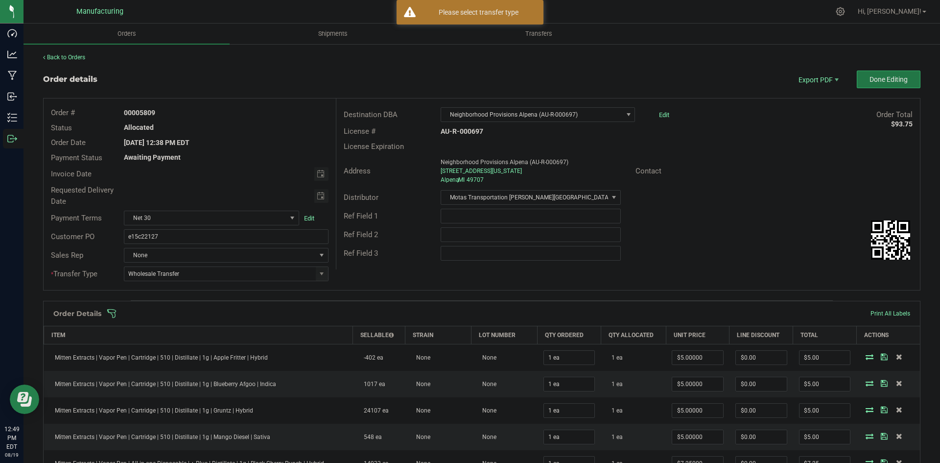
click at [895, 78] on span "Done Editing" at bounding box center [889, 79] width 38 height 8
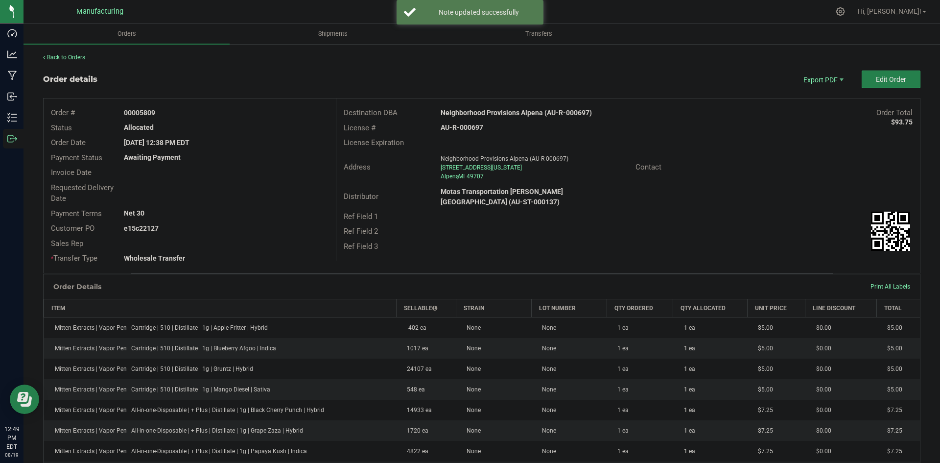
click at [505, 116] on strong "Neighborhood Provisions Alpena (AU-R-000697)" at bounding box center [516, 113] width 151 height 8
copy strong "Neighborhood Provisions Alpena (AU-R-000697)"
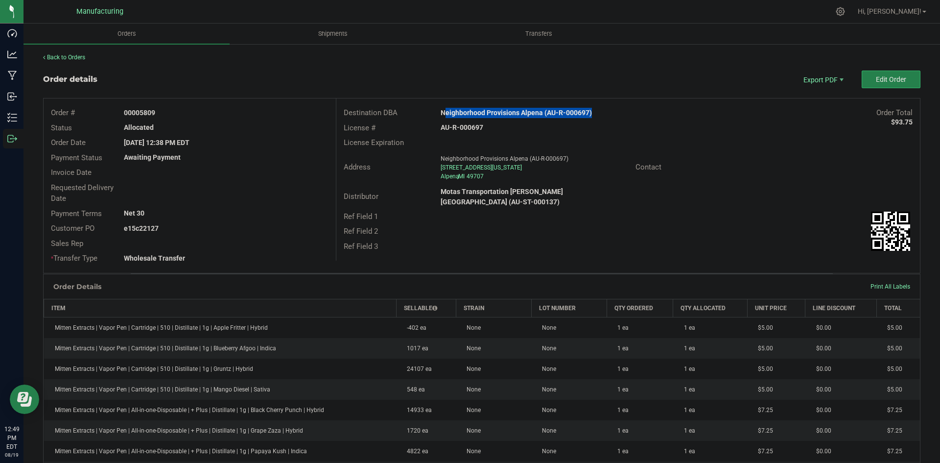
drag, startPoint x: 140, startPoint y: 110, endPoint x: 171, endPoint y: 113, distance: 31.4
click at [169, 113] on div "00005809" at bounding box center [226, 113] width 219 height 10
copy strong "5809"
drag, startPoint x: 139, startPoint y: 226, endPoint x: 328, endPoint y: 231, distance: 189.5
click at [310, 228] on div "e15c22127" at bounding box center [226, 228] width 219 height 10
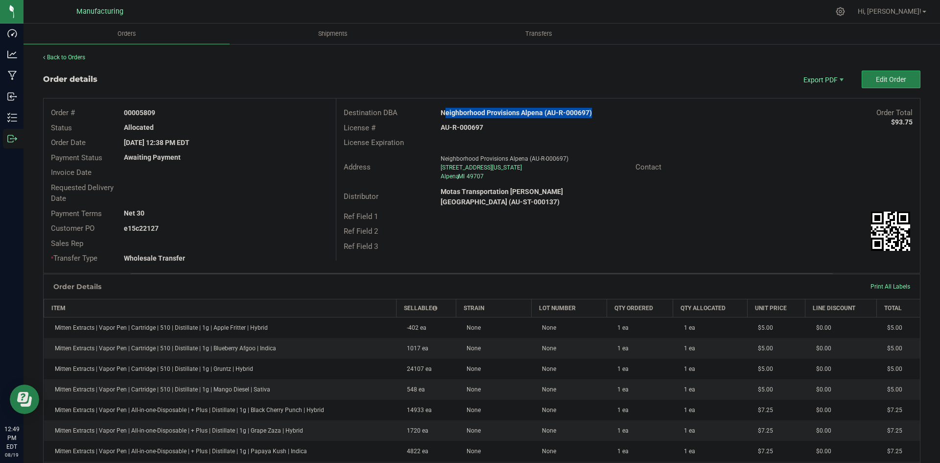
copy strong "22127"
click at [808, 91] on span "Packing List PDF" at bounding box center [816, 96] width 61 height 14
copy strong "22127"
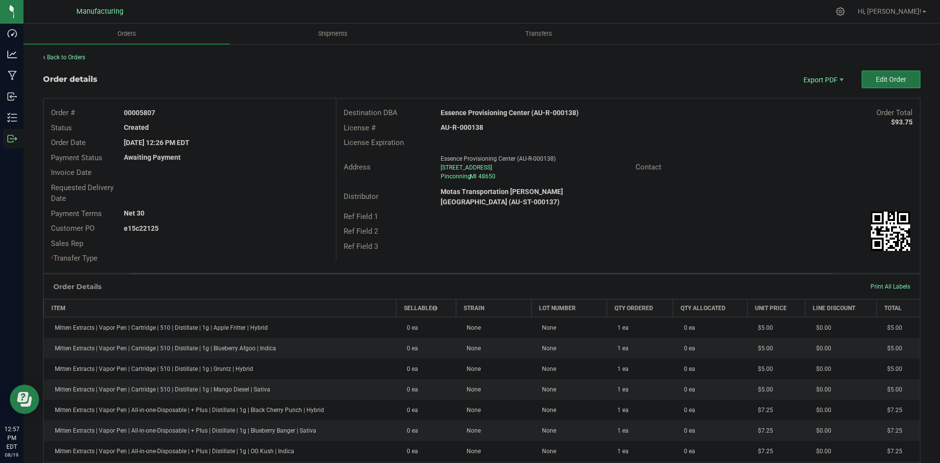
click at [879, 81] on span "Edit Order" at bounding box center [891, 79] width 30 height 8
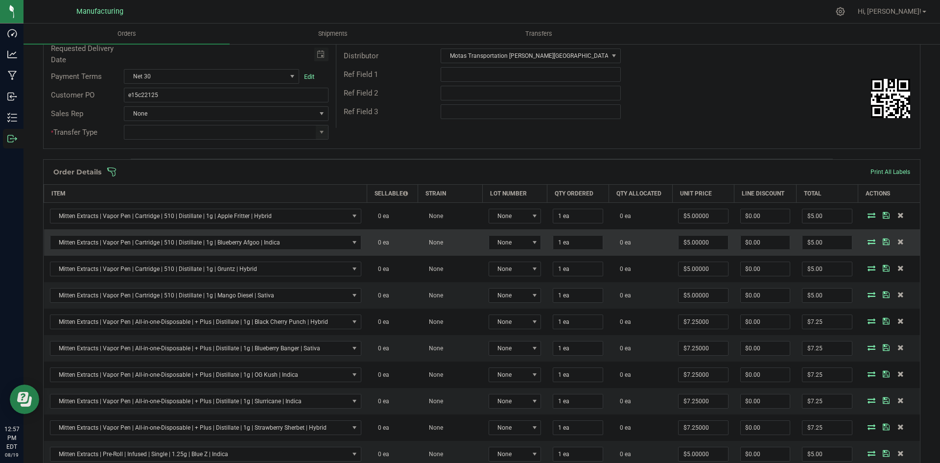
scroll to position [147, 0]
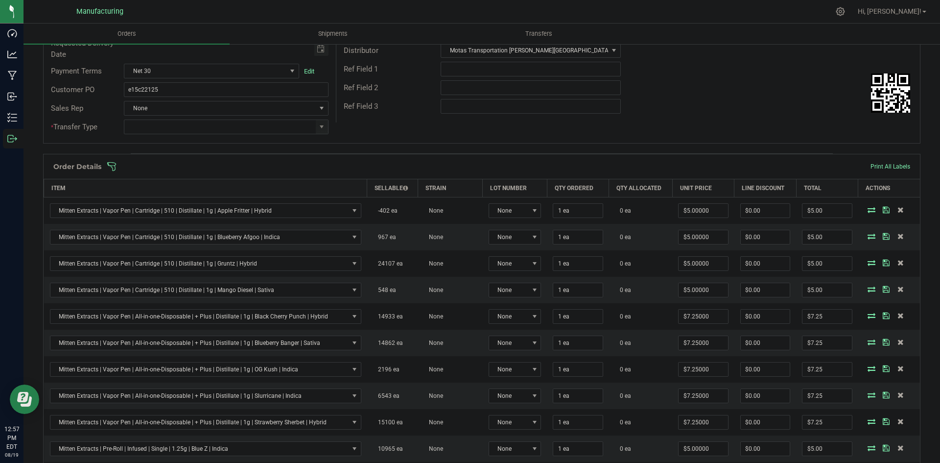
click at [646, 168] on span at bounding box center [545, 167] width 877 height 10
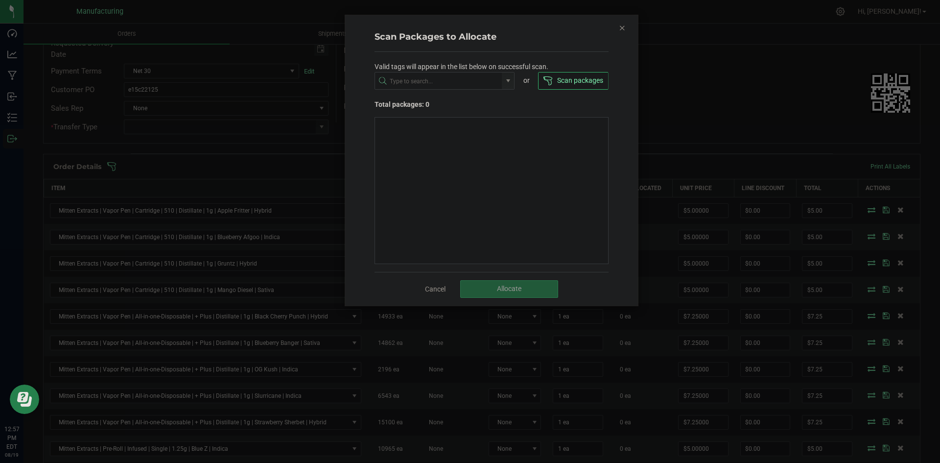
click at [621, 32] on icon "Close" at bounding box center [622, 28] width 7 height 12
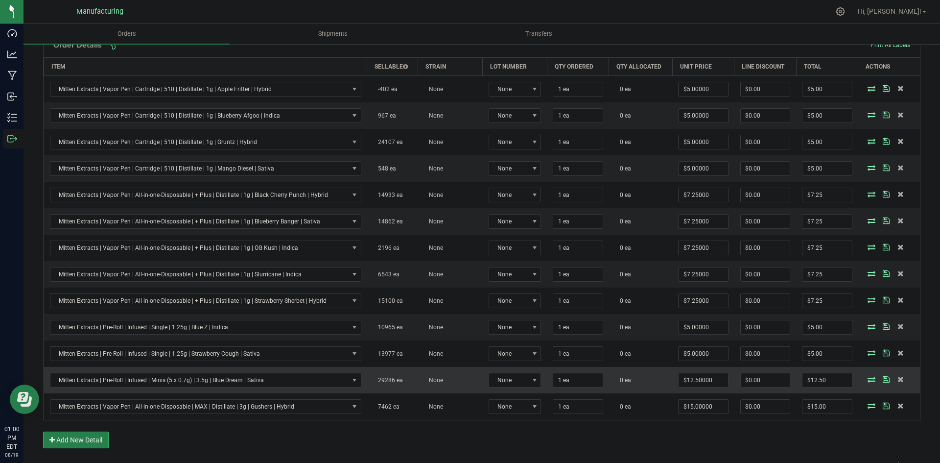
scroll to position [294, 0]
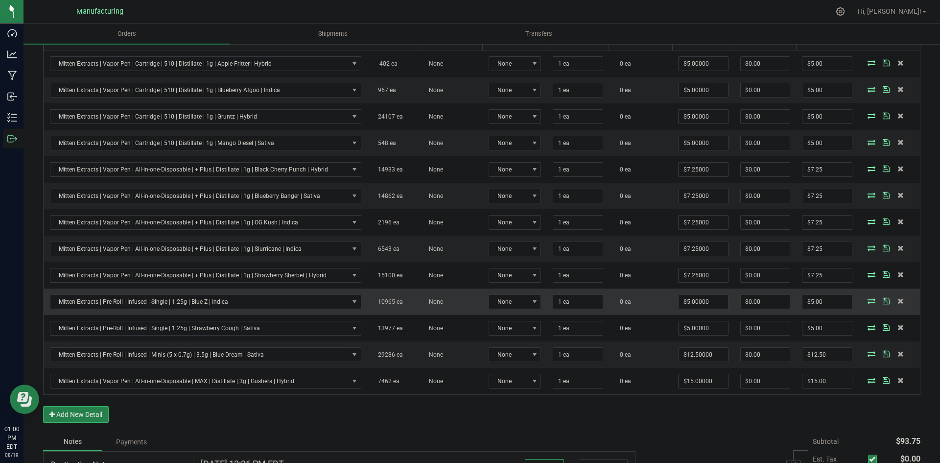
click at [868, 300] on icon at bounding box center [872, 301] width 8 height 6
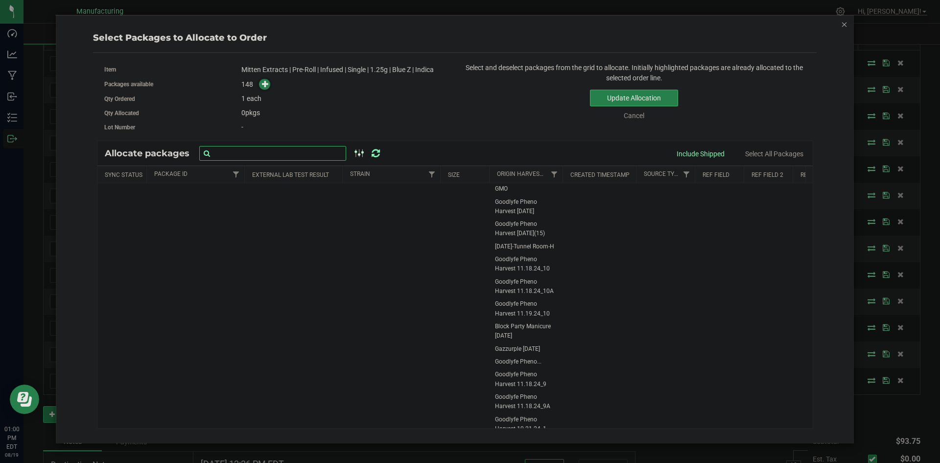
drag, startPoint x: 864, startPoint y: 300, endPoint x: 299, endPoint y: 157, distance: 582.3
click at [299, 157] on input "text" at bounding box center [272, 153] width 147 height 15
paste input "1A4050300051D61000106139"
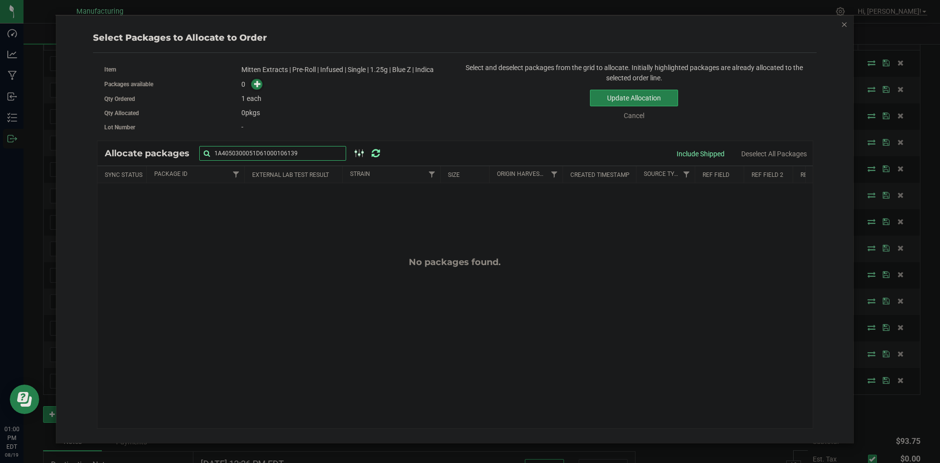
type input "1A4050300051D61000106139"
click at [841, 24] on icon "button" at bounding box center [844, 24] width 7 height 12
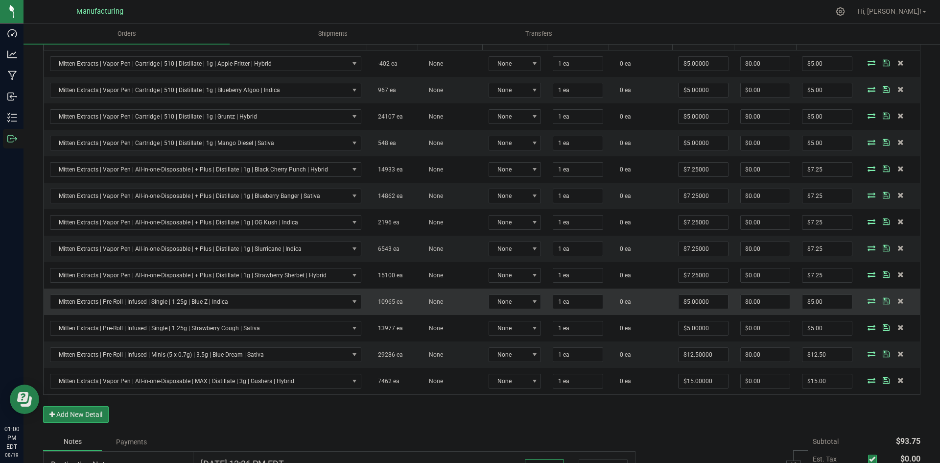
click at [868, 300] on icon at bounding box center [872, 301] width 8 height 6
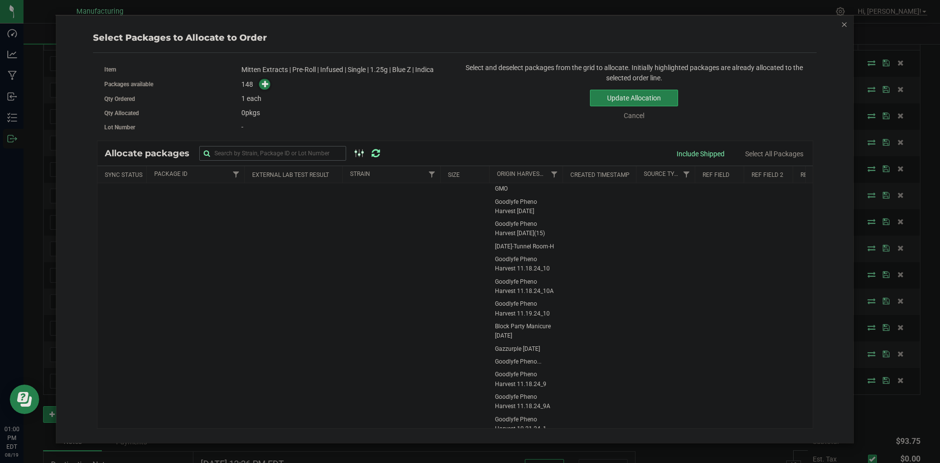
drag, startPoint x: 864, startPoint y: 300, endPoint x: 268, endPoint y: 153, distance: 614.3
click at [268, 153] on input "text" at bounding box center [272, 153] width 147 height 15
type input "1A4050300051D61000106139"
drag, startPoint x: 377, startPoint y: 154, endPoint x: 385, endPoint y: 156, distance: 7.6
click at [377, 154] on icon at bounding box center [376, 153] width 8 height 10
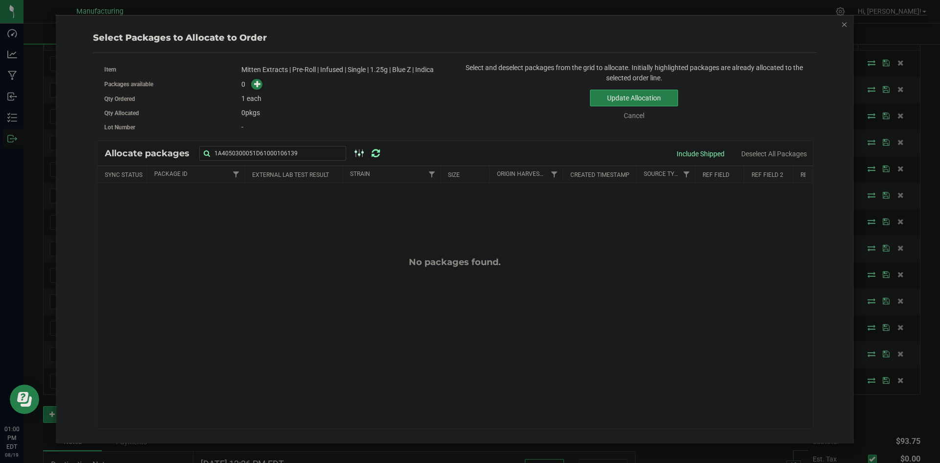
click at [842, 26] on icon "button" at bounding box center [844, 24] width 7 height 12
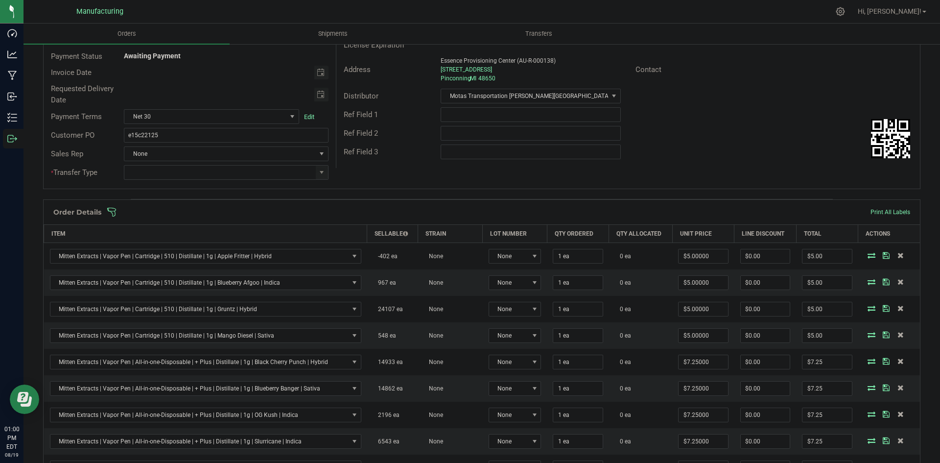
scroll to position [0, 0]
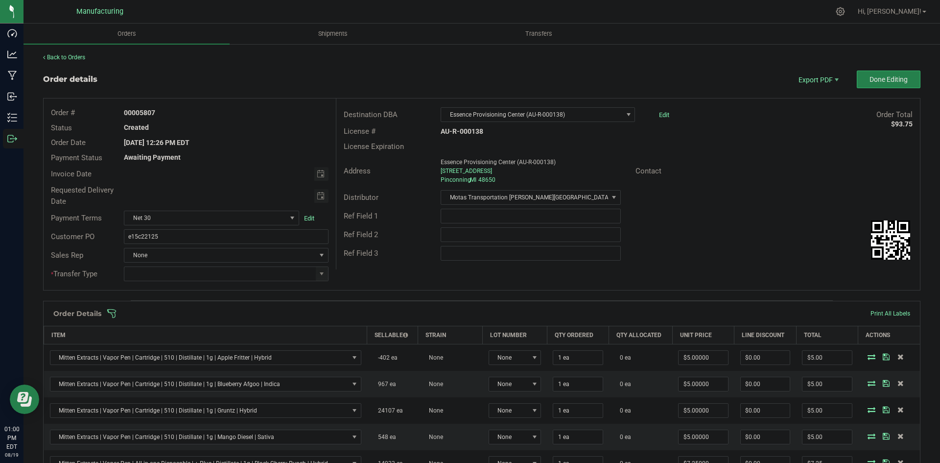
click at [337, 309] on span at bounding box center [545, 313] width 877 height 10
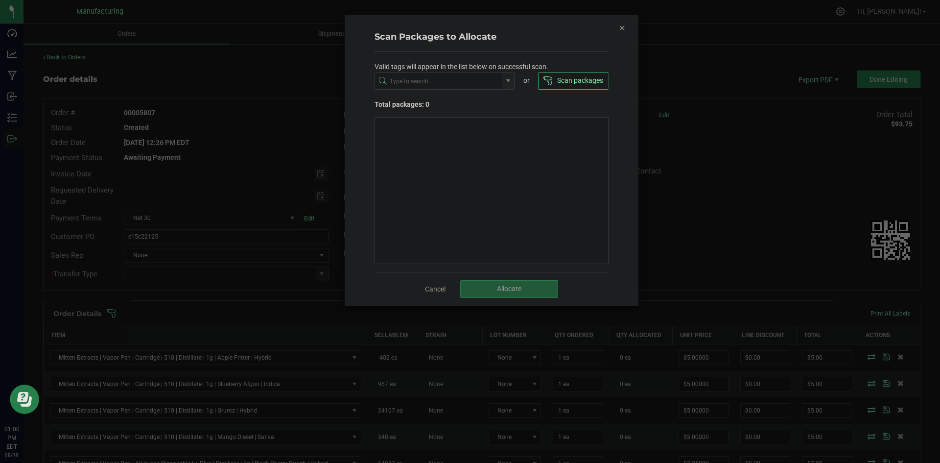
click button "Close" at bounding box center [622, 28] width 7 height 12
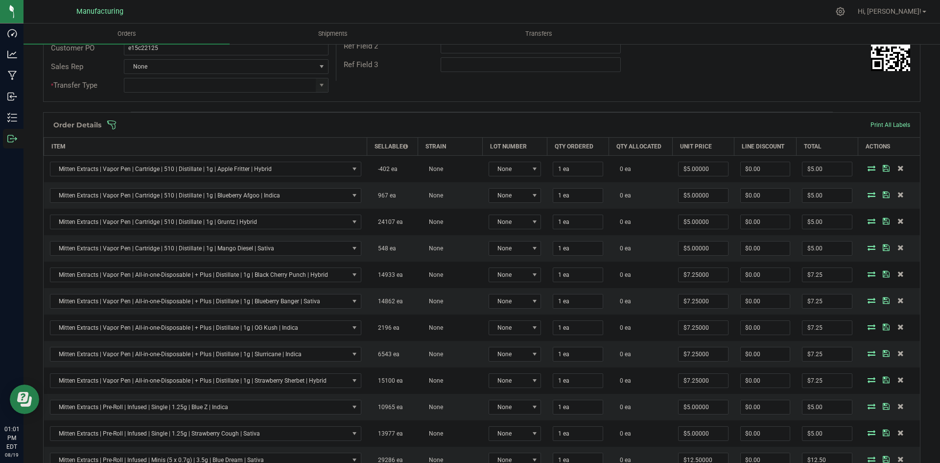
scroll to position [81, 0]
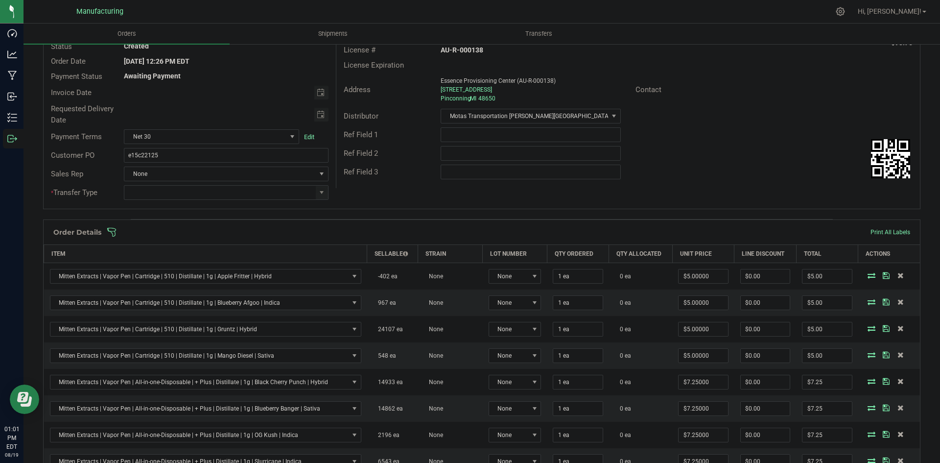
click at [347, 224] on div "Order Details Print All Labels" at bounding box center [482, 232] width 876 height 24
click at [345, 231] on span at bounding box center [545, 232] width 877 height 10
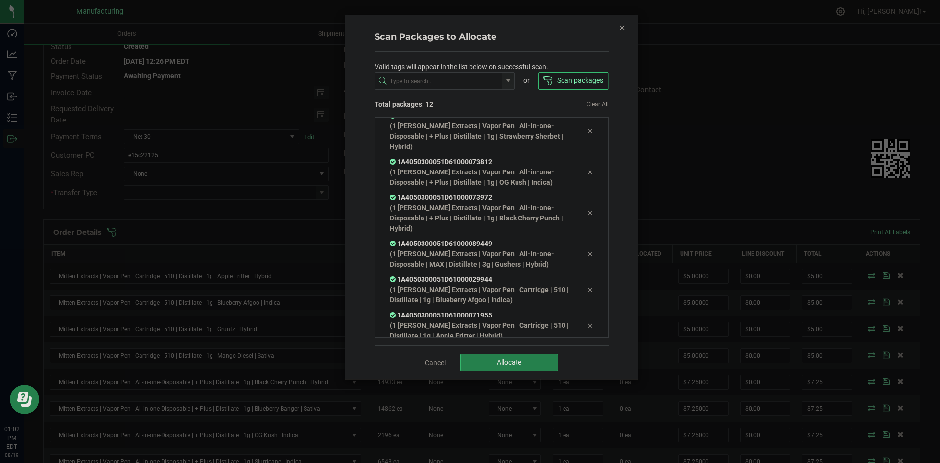
scroll to position [234, 0]
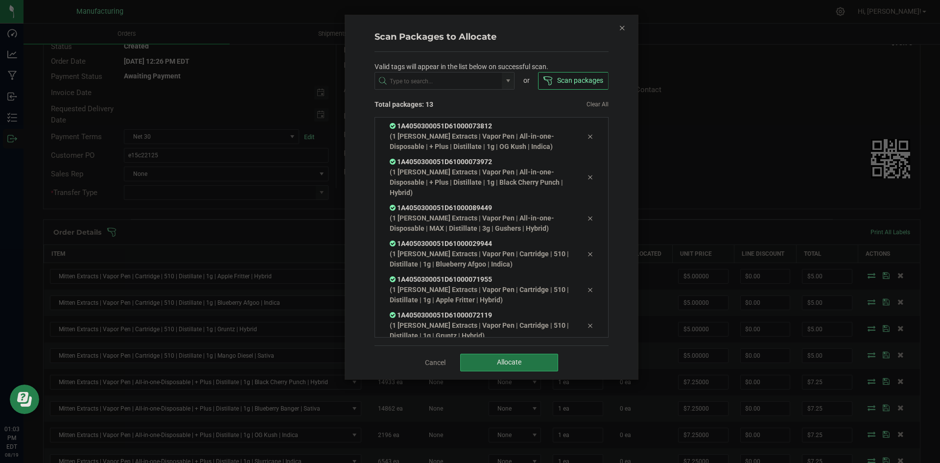
click at [538, 366] on button "Allocate" at bounding box center [509, 362] width 98 height 18
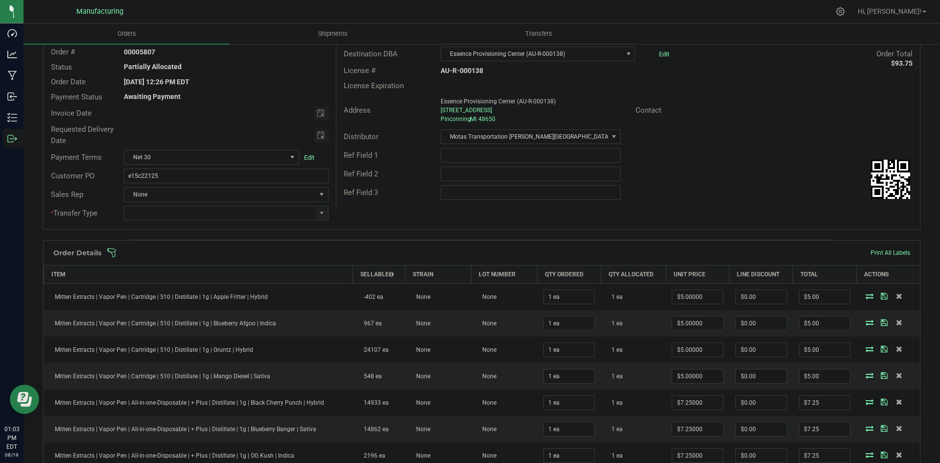
scroll to position [343, 0]
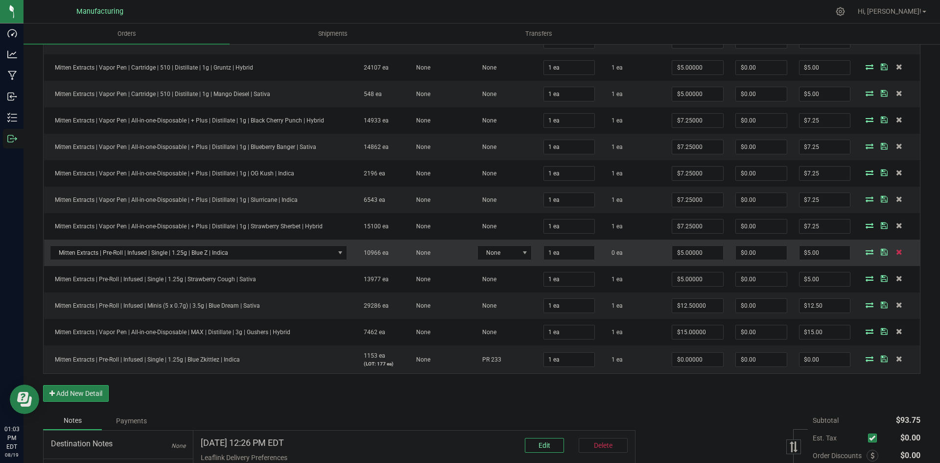
click at [896, 251] on icon at bounding box center [899, 252] width 6 height 6
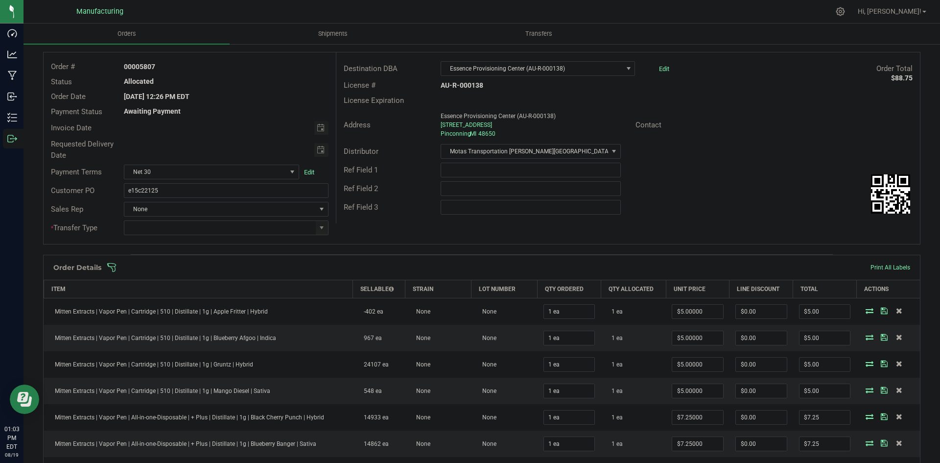
scroll to position [0, 0]
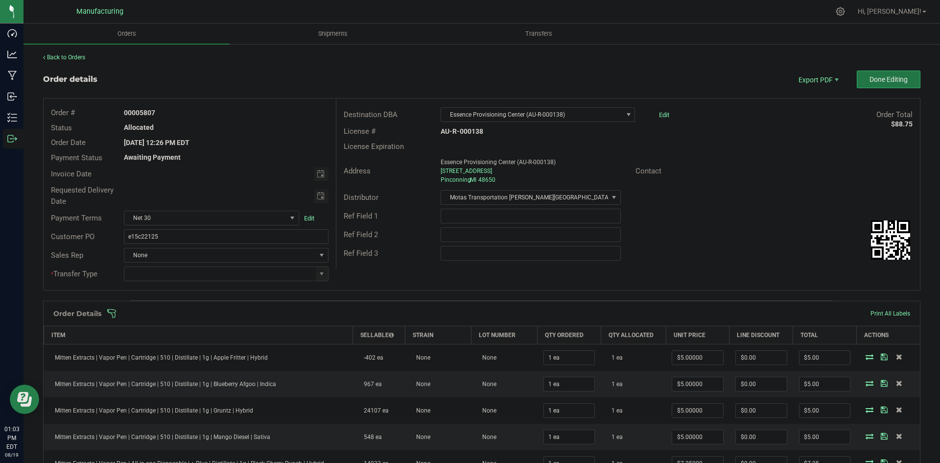
drag, startPoint x: 876, startPoint y: 83, endPoint x: 869, endPoint y: 85, distance: 8.1
click at [876, 83] on span "Done Editing" at bounding box center [889, 79] width 38 height 8
click at [320, 268] on span at bounding box center [322, 274] width 12 height 14
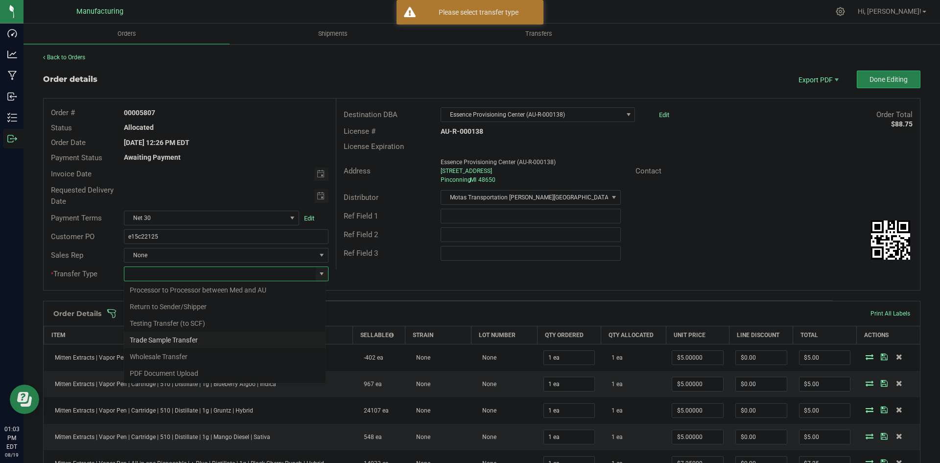
scroll to position [69, 0]
click at [188, 352] on li "Wholesale Transfer" at bounding box center [225, 356] width 202 height 17
type input "Wholesale Transfer"
click at [384, 255] on div "Ref Field 3" at bounding box center [384, 253] width 97 height 11
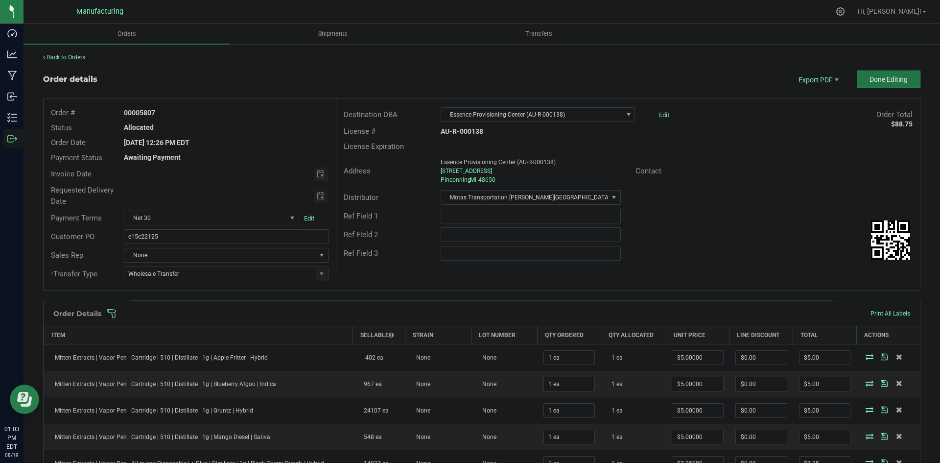
click at [889, 78] on span "Done Editing" at bounding box center [889, 79] width 38 height 8
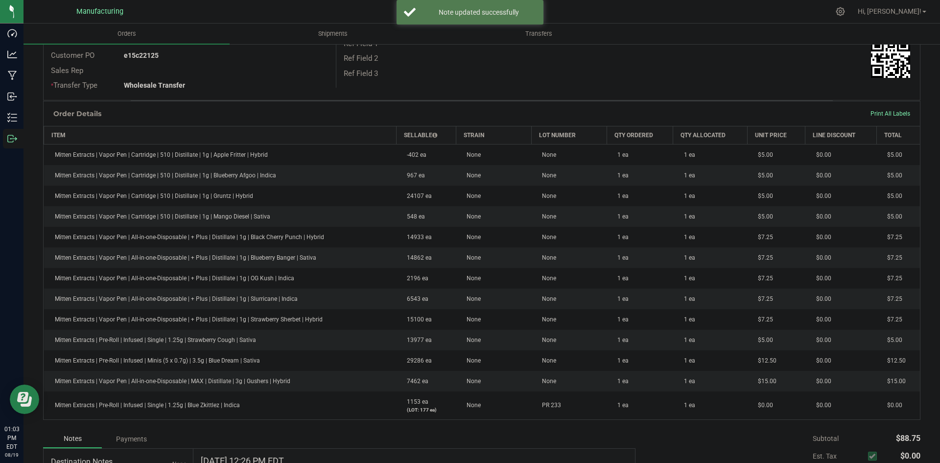
scroll to position [6, 0]
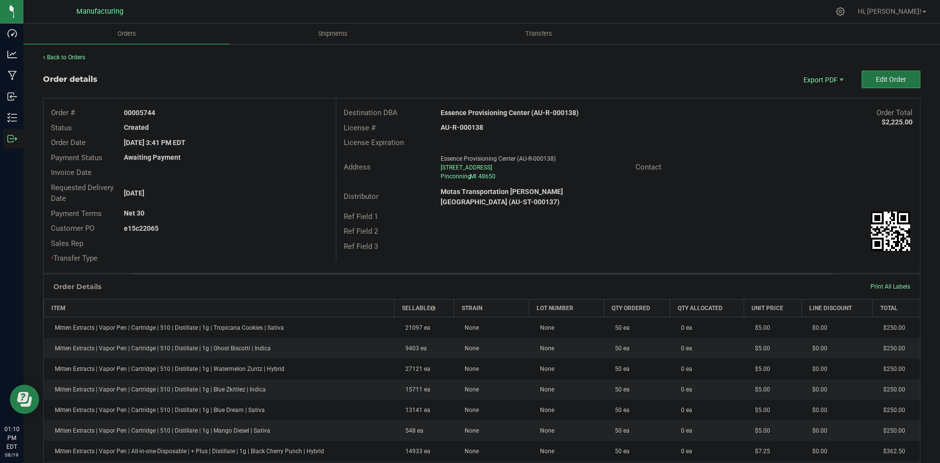
click at [876, 83] on span "Edit Order" at bounding box center [891, 79] width 30 height 8
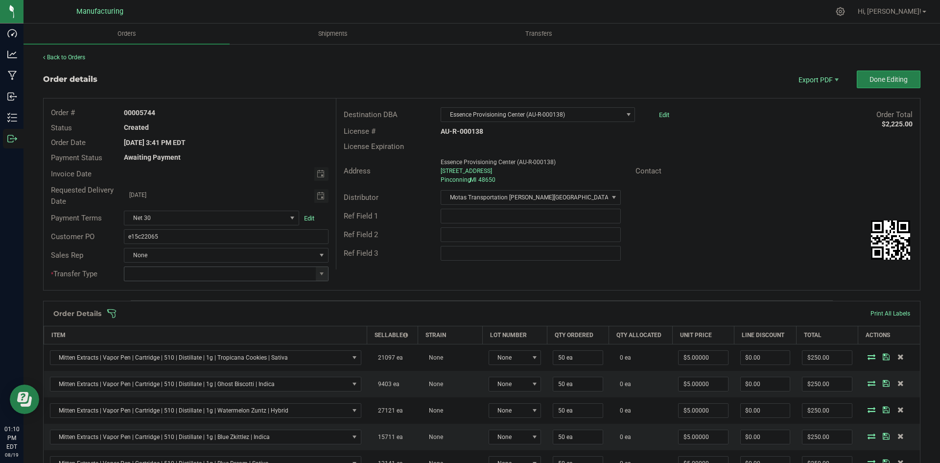
click at [316, 269] on span at bounding box center [322, 274] width 12 height 14
click at [165, 355] on li "Wholesale Transfer" at bounding box center [225, 356] width 202 height 17
type input "Wholesale Transfer"
click at [433, 285] on div "Order # 00005744 Status Created Order Date Aug 15, 2025 3:41 PM EDT Payment Sta…" at bounding box center [482, 193] width 876 height 191
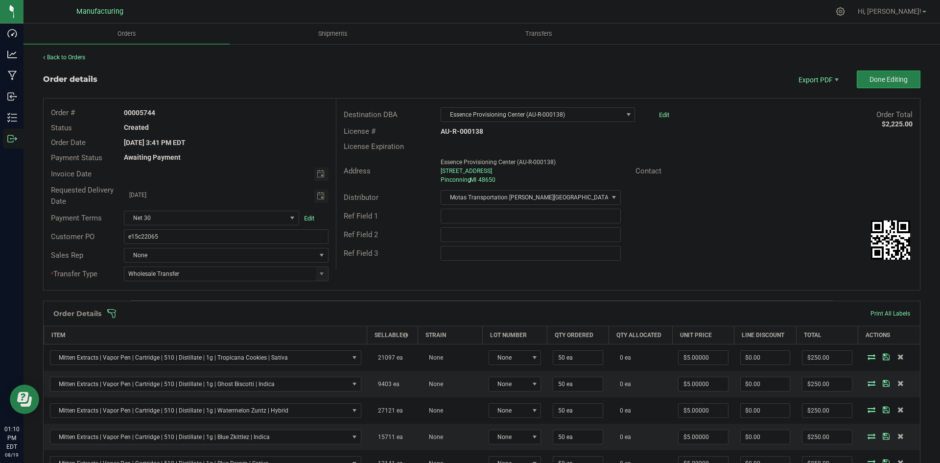
click at [415, 310] on span at bounding box center [545, 313] width 877 height 10
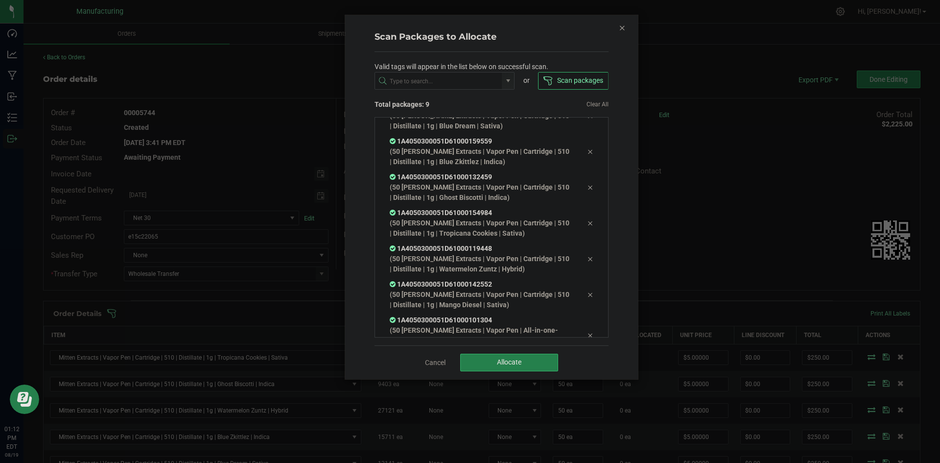
scroll to position [101, 0]
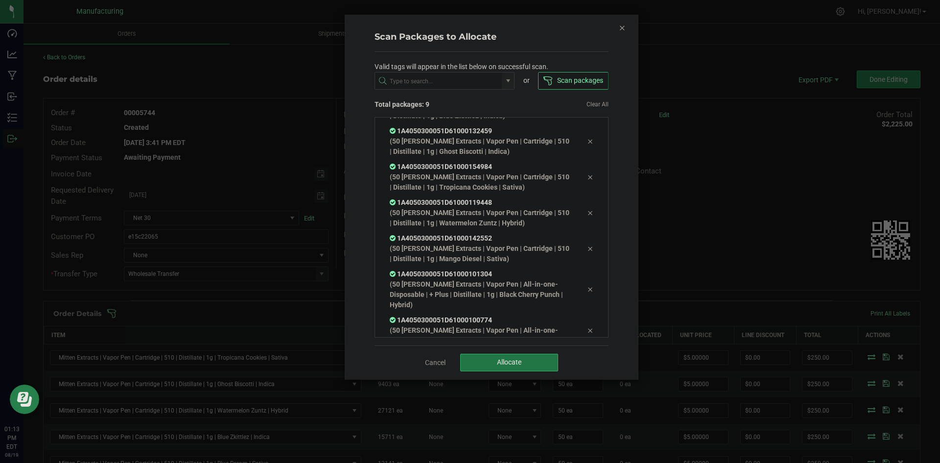
click at [497, 359] on span "Allocate" at bounding box center [509, 362] width 24 height 8
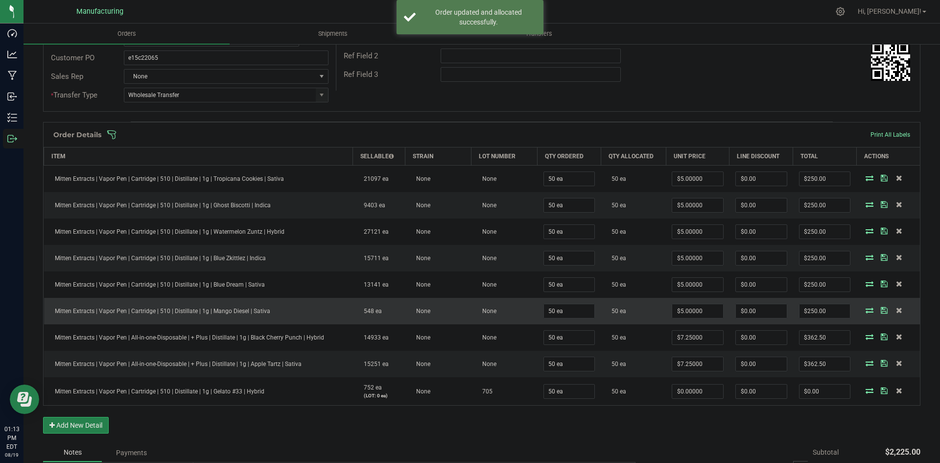
scroll to position [196, 0]
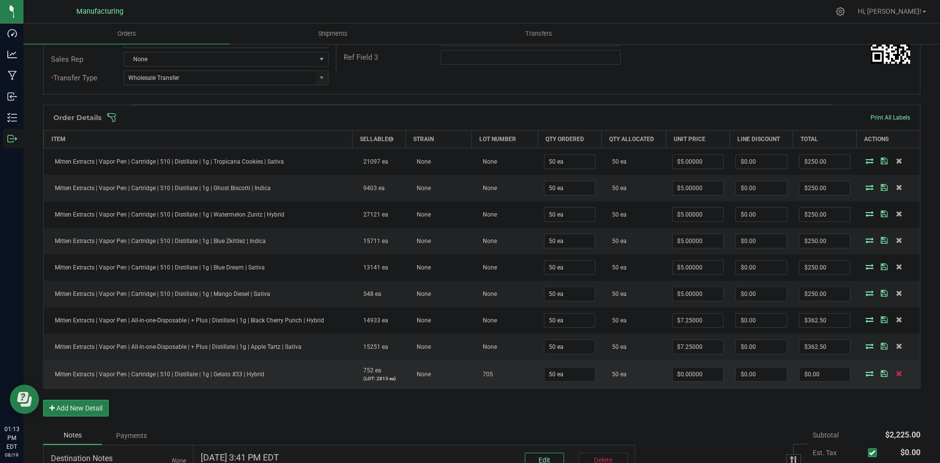
click at [896, 373] on icon at bounding box center [899, 373] width 6 height 6
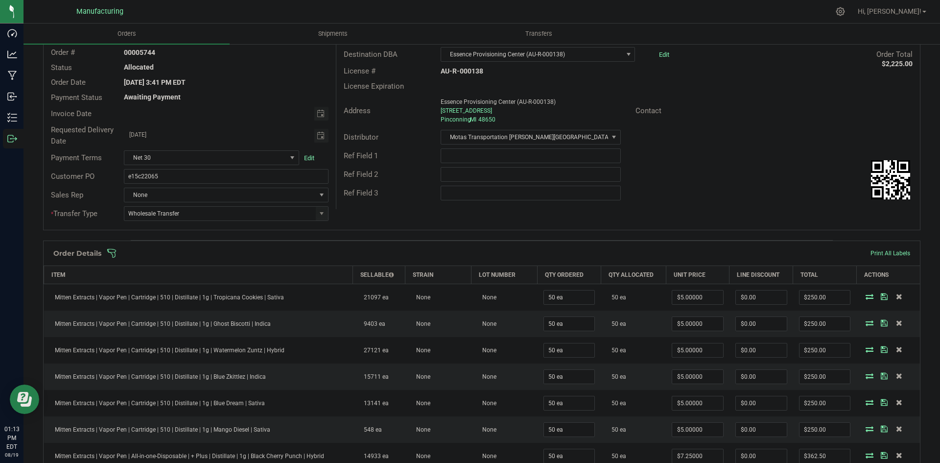
scroll to position [0, 0]
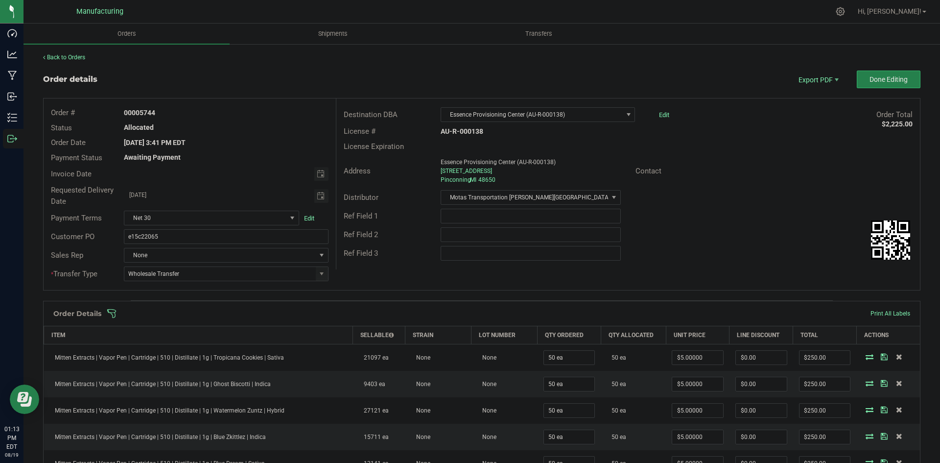
click at [660, 276] on div "Order # 00005744 Status Allocated Order Date Aug 15, 2025 3:41 PM EDT Payment S…" at bounding box center [482, 193] width 876 height 191
click at [876, 86] on button "Done Editing" at bounding box center [889, 80] width 64 height 18
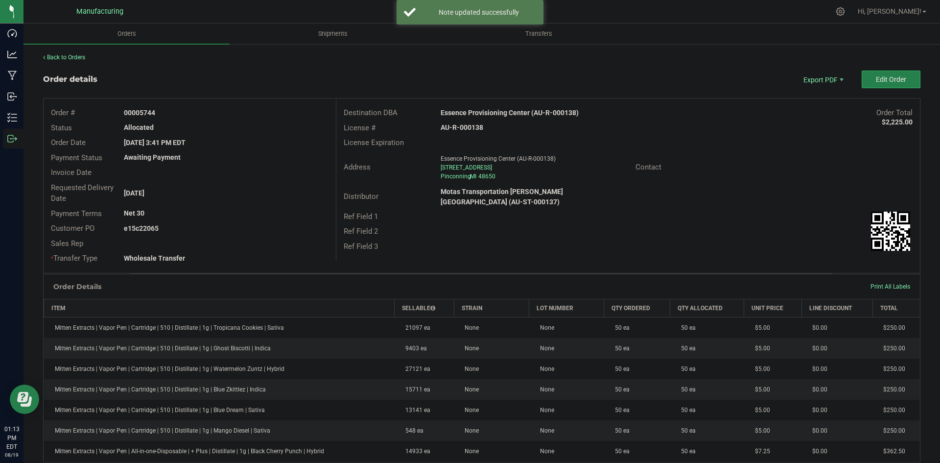
drag, startPoint x: 139, startPoint y: 111, endPoint x: 259, endPoint y: 109, distance: 120.0
click at [259, 109] on div "00005744" at bounding box center [226, 113] width 219 height 10
copy strong "5744"
drag, startPoint x: 138, startPoint y: 227, endPoint x: 311, endPoint y: 220, distance: 173.0
click at [276, 216] on div "Order # 00005744 Status Allocated Order Date Aug 15, 2025 3:41 PM EDT Payment S…" at bounding box center [190, 185] width 292 height 174
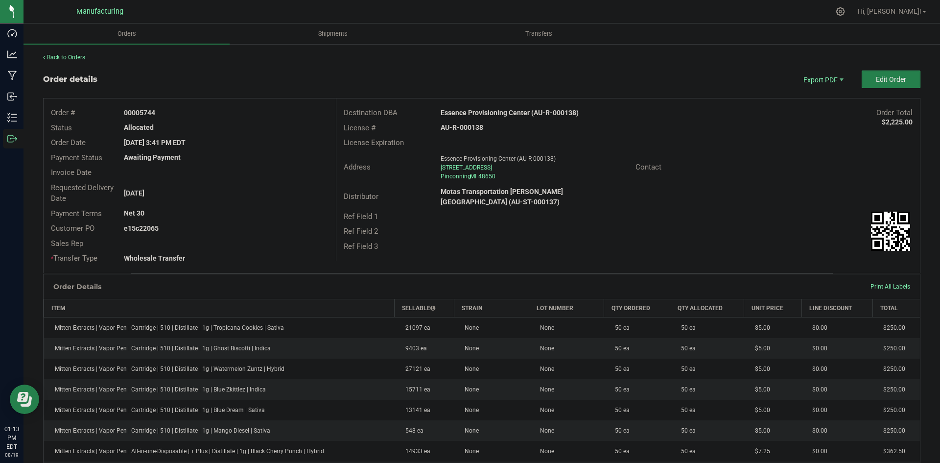
click at [126, 268] on div "Order # 00005744 Status Allocated Order Date Aug 15, 2025 3:41 PM EDT Payment S…" at bounding box center [190, 185] width 292 height 174
drag, startPoint x: 138, startPoint y: 226, endPoint x: 221, endPoint y: 228, distance: 83.3
click at [215, 226] on div "e15c22065" at bounding box center [226, 228] width 219 height 10
copy strong "22065"
click at [823, 96] on span "Packing List PDF" at bounding box center [816, 96] width 61 height 14
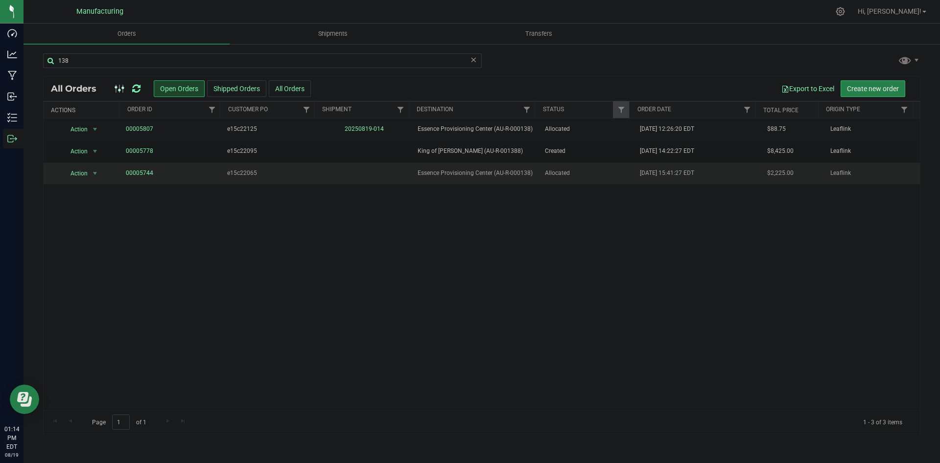
click at [539, 175] on td "Allocated" at bounding box center [586, 174] width 95 height 22
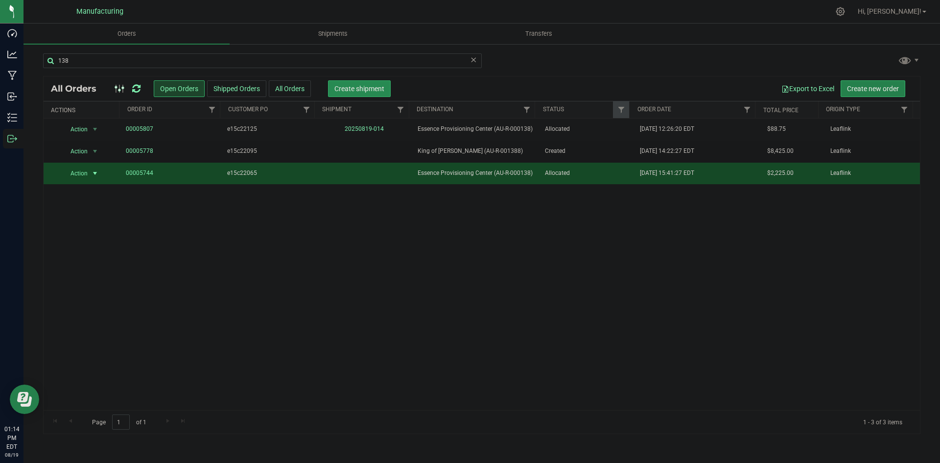
click at [366, 93] on button "Create shipment" at bounding box center [359, 88] width 63 height 17
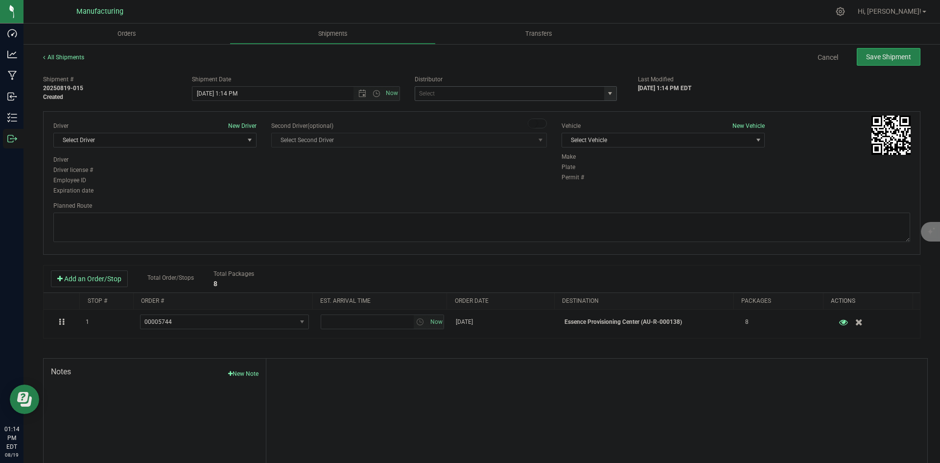
click at [604, 96] on span "select" at bounding box center [610, 94] width 12 height 14
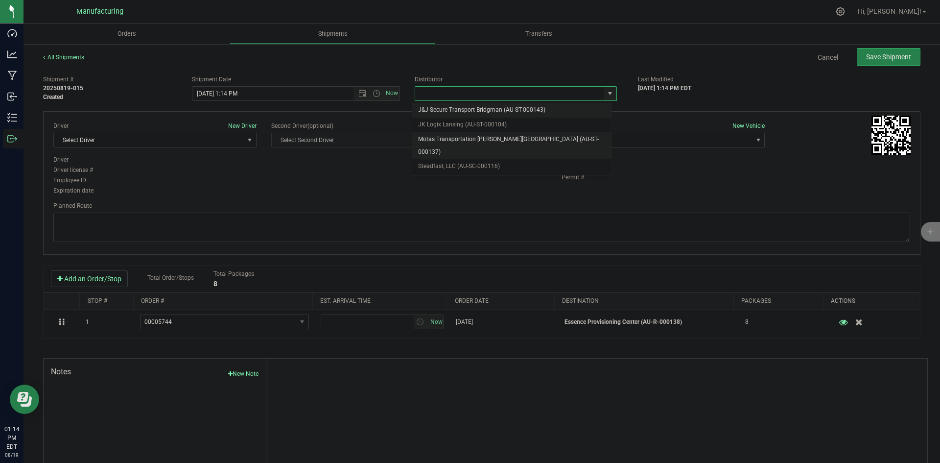
click at [517, 140] on li "Motas Transportation [PERSON_NAME][GEOGRAPHIC_DATA] (AU-ST-000137)" at bounding box center [511, 145] width 199 height 27
type input "Motas Transportation [PERSON_NAME][GEOGRAPHIC_DATA] (AU-ST-000137)"
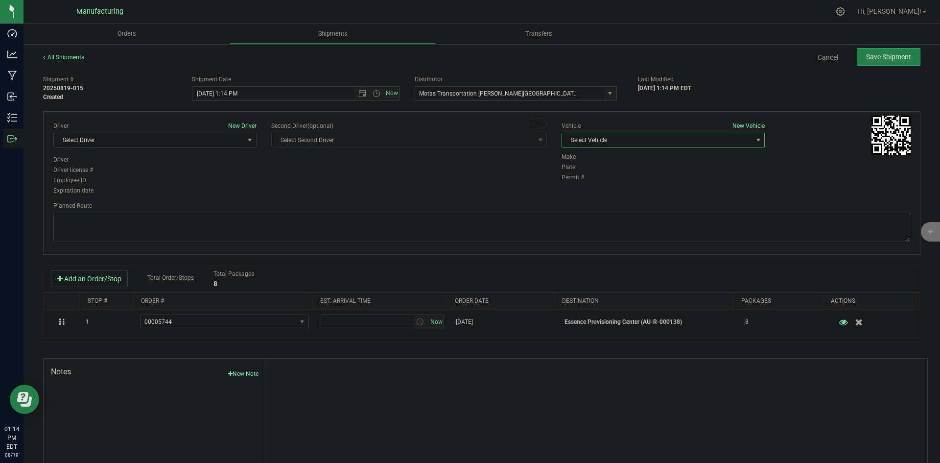
click at [633, 140] on span "Select Vehicle" at bounding box center [657, 140] width 190 height 14
click at [580, 185] on li "[MEDICAL_DATA]" at bounding box center [658, 186] width 200 height 15
click at [223, 143] on span "Select Driver" at bounding box center [149, 140] width 190 height 14
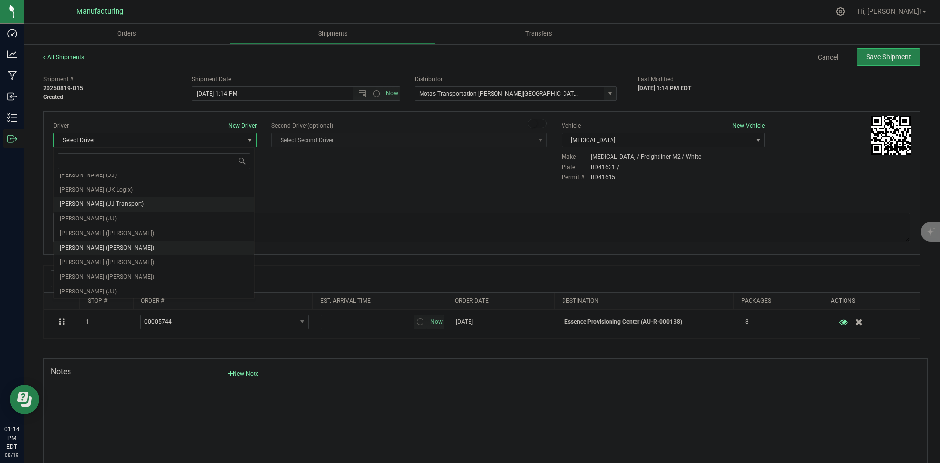
scroll to position [51, 0]
click at [83, 232] on span "[PERSON_NAME] ([PERSON_NAME])" at bounding box center [107, 231] width 94 height 13
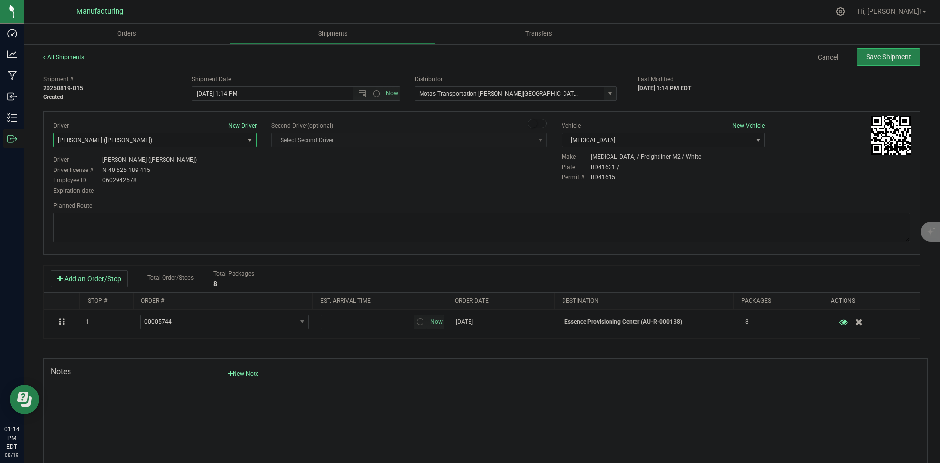
drag, startPoint x: 252, startPoint y: 195, endPoint x: 293, endPoint y: 160, distance: 53.8
click at [254, 195] on div "Driver New Driver [PERSON_NAME] ([PERSON_NAME]) Select Driver [PERSON_NAME] (JK…" at bounding box center [155, 158] width 218 height 75
click at [373, 98] on span "Now" at bounding box center [376, 94] width 46 height 14
click at [374, 96] on span "Open the time view" at bounding box center [377, 94] width 8 height 8
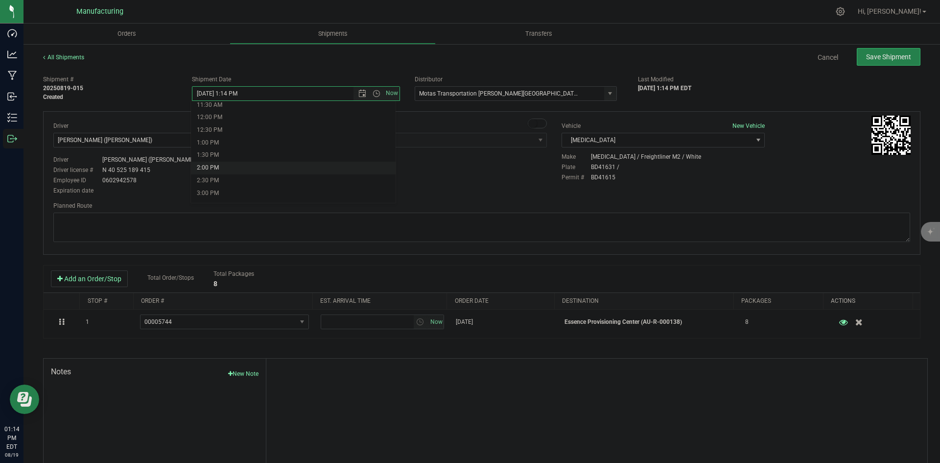
click at [232, 169] on li "2:00 PM" at bounding box center [293, 168] width 205 height 13
type input "[DATE] 2:00 PM"
click at [470, 225] on textarea at bounding box center [481, 226] width 857 height 29
paste textarea "Head south 246 ft -- Turn right 325 ft -- Turn right 407 ft -- Turn right towar…"
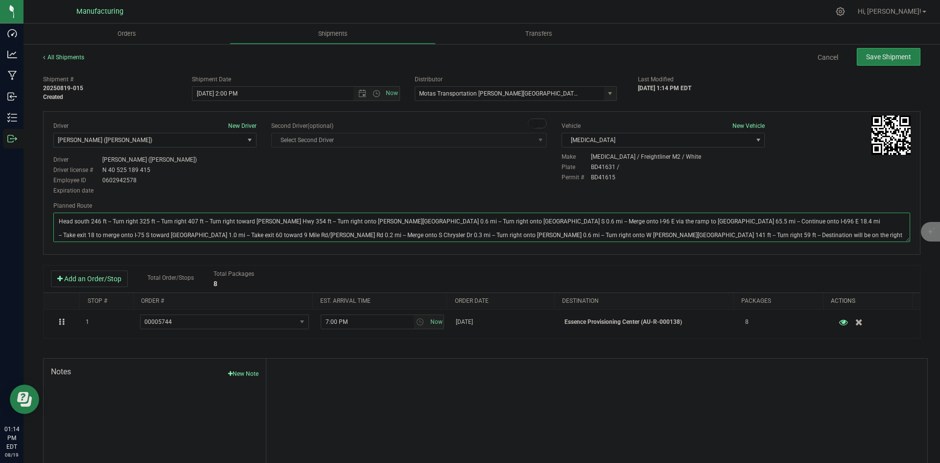
type textarea "Head south 246 ft -- Turn right 325 ft -- Turn right 407 ft -- Turn right towar…"
click at [500, 187] on div "Driver New Driver [PERSON_NAME] ([PERSON_NAME]) Select Driver [PERSON_NAME] (JK…" at bounding box center [481, 158] width 871 height 75
click at [866, 56] on span "Save Shipment" at bounding box center [888, 57] width 45 height 8
type input "[DATE] 6:00 PM"
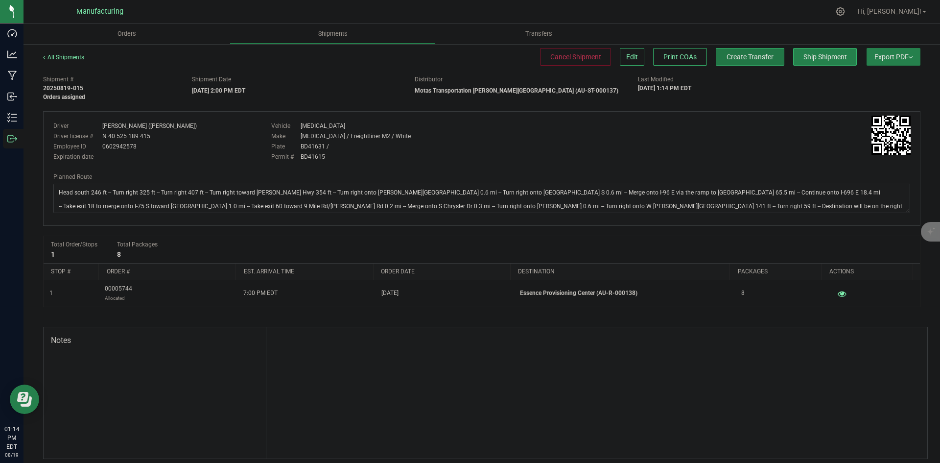
click at [751, 63] on button "Create Transfer" at bounding box center [750, 57] width 69 height 18
